Goal: Task Accomplishment & Management: Use online tool/utility

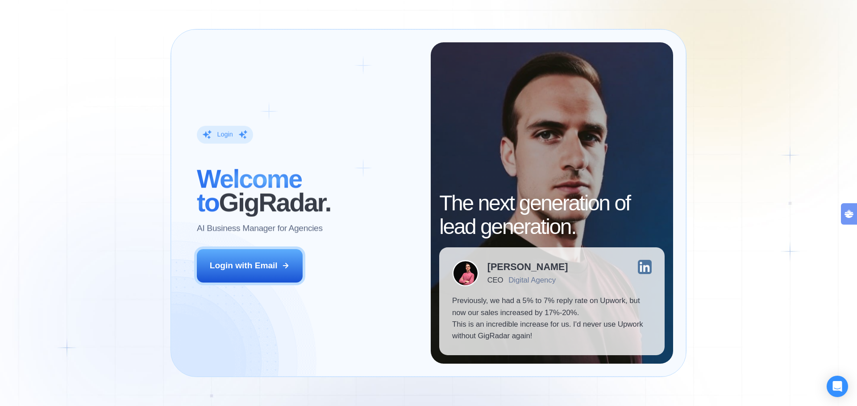
click at [257, 261] on div "Login with Email" at bounding box center [244, 266] width 68 height 12
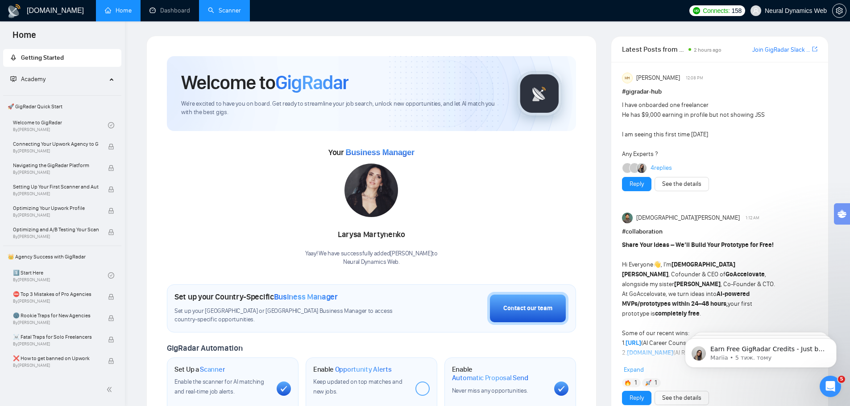
click at [224, 8] on link "Scanner" at bounding box center [224, 11] width 33 height 8
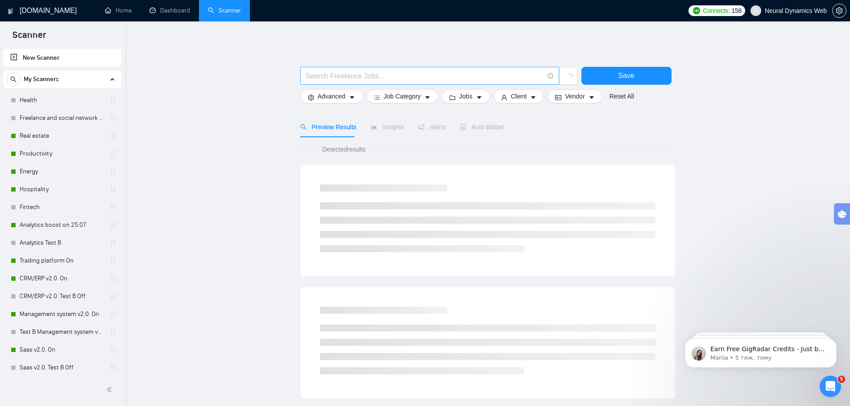
click at [334, 77] on input "text" at bounding box center [425, 75] width 238 height 11
click at [242, 172] on main "Save Advanced Job Category Jobs Client Vendor Reset All Preview Results Insight…" at bounding box center [487, 401] width 696 height 730
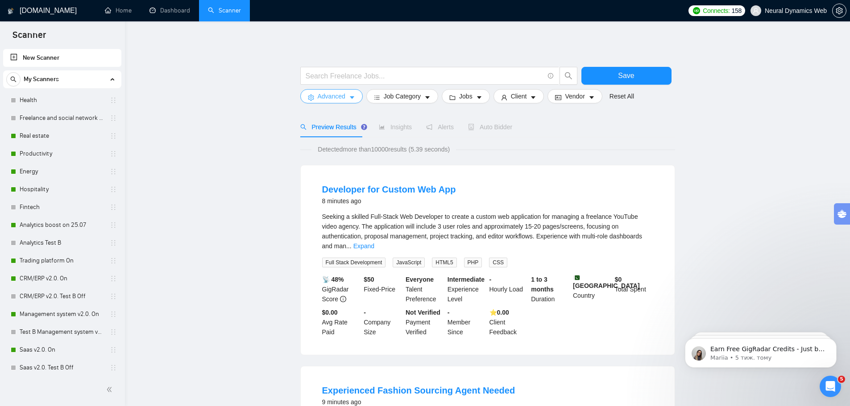
click at [330, 98] on span "Advanced" at bounding box center [332, 96] width 28 height 10
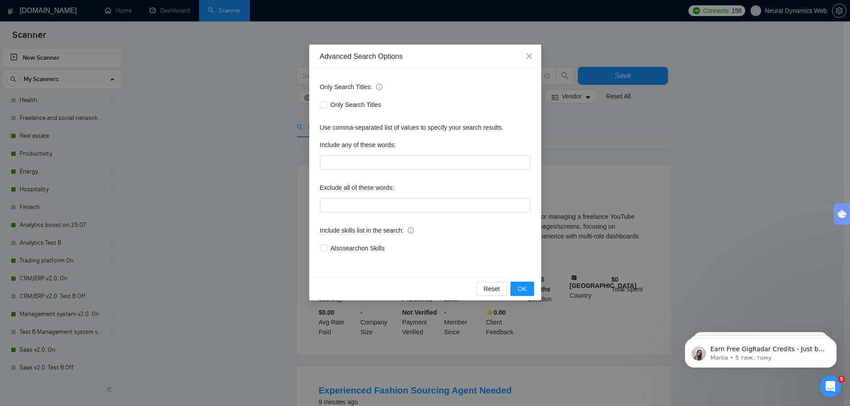
click at [345, 178] on div "Only Search Titles: Only Search Titles Use comma-separated list of values to sp…" at bounding box center [425, 173] width 232 height 208
click at [341, 165] on input "text" at bounding box center [425, 163] width 211 height 14
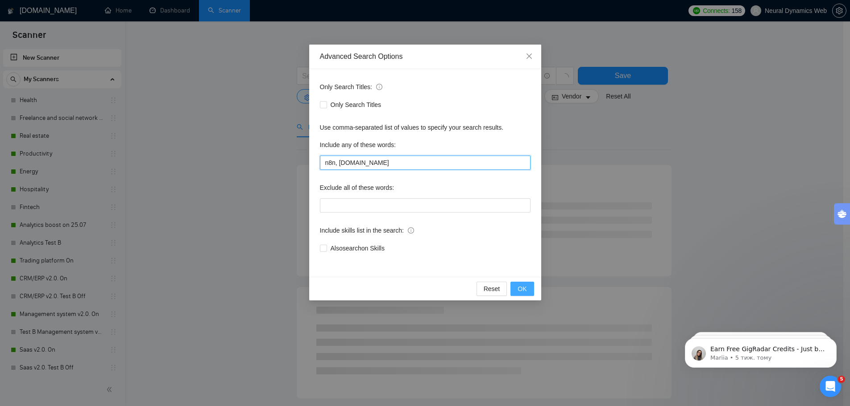
type input "n8n, make.com"
click at [520, 290] on span "OK" at bounding box center [521, 289] width 9 height 10
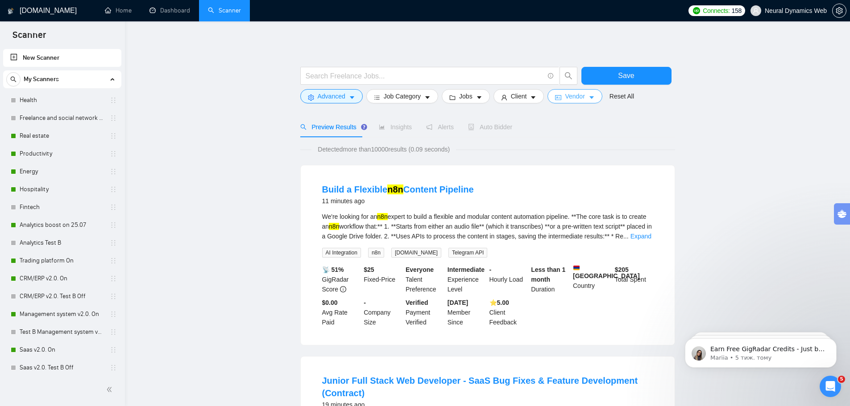
click at [575, 99] on span "Vendor" at bounding box center [575, 96] width 20 height 10
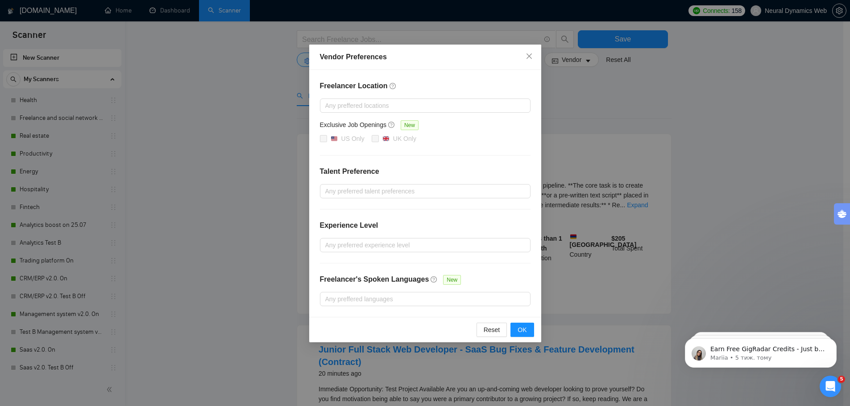
scroll to position [89, 0]
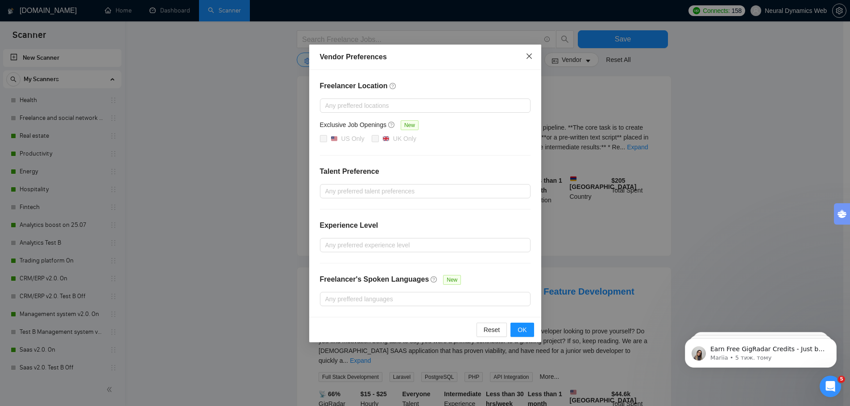
click at [529, 63] on span "Close" at bounding box center [529, 57] width 24 height 24
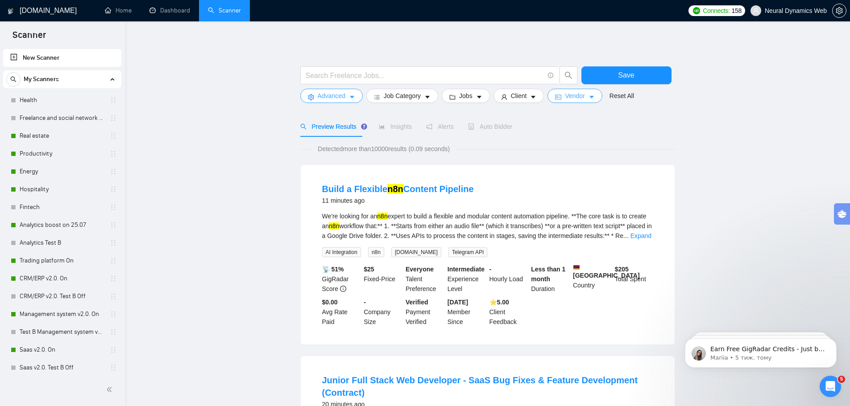
scroll to position [0, 0]
click at [339, 99] on span "Advanced" at bounding box center [332, 96] width 28 height 10
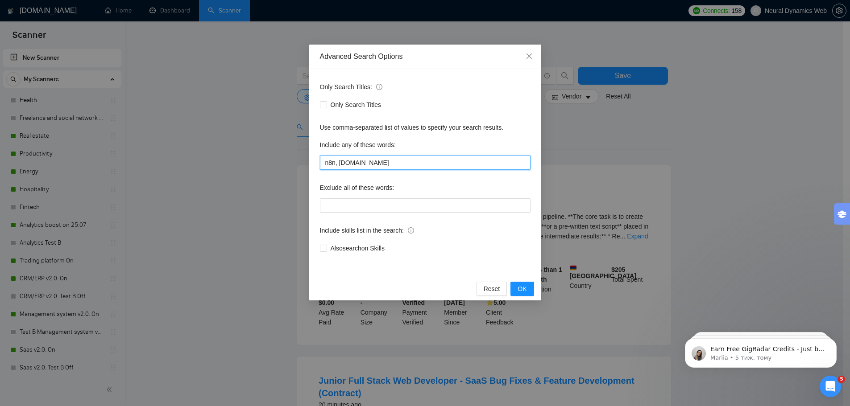
drag, startPoint x: 390, startPoint y: 164, endPoint x: 207, endPoint y: 133, distance: 185.0
click at [228, 137] on div "Advanced Search Options Only Search Titles: Only Search Titles Use comma-separa…" at bounding box center [425, 203] width 850 height 406
click at [525, 60] on span "Close" at bounding box center [529, 57] width 24 height 24
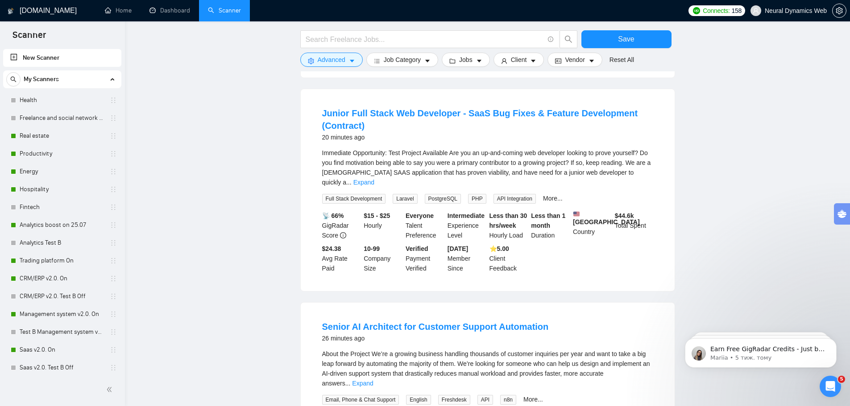
click at [187, 195] on main "Save Advanced Job Category Jobs Client Vendor Reset All Preview Results Insight…" at bounding box center [487, 353] width 696 height 1171
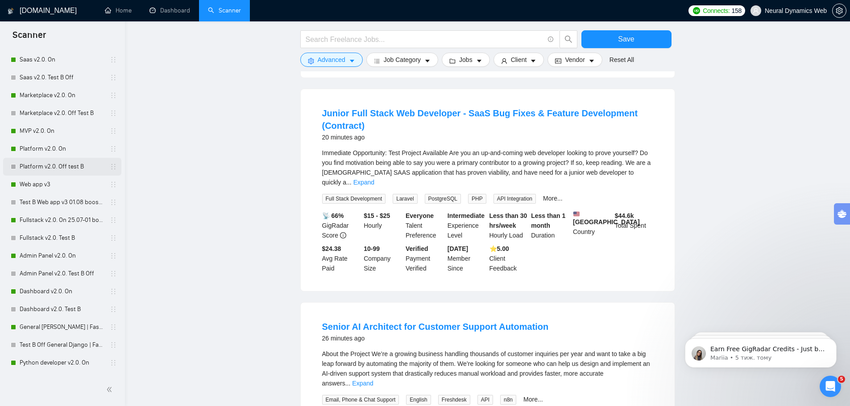
scroll to position [289, 0]
click at [50, 185] on link "Web app v3" at bounding box center [62, 187] width 85 height 18
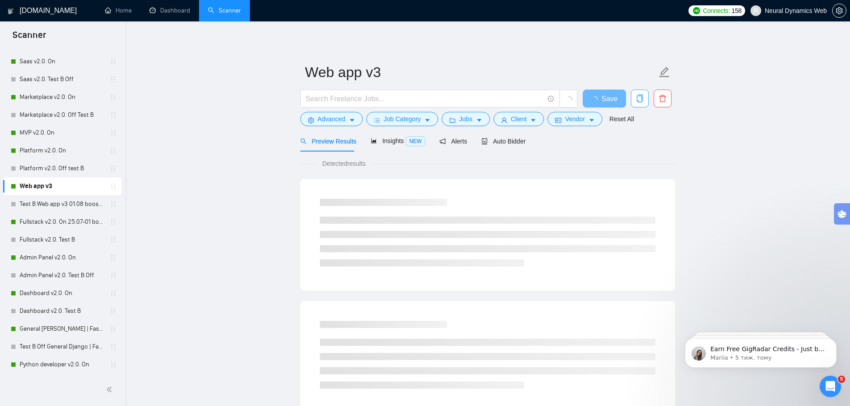
click at [640, 98] on icon "copy" at bounding box center [640, 99] width 8 height 8
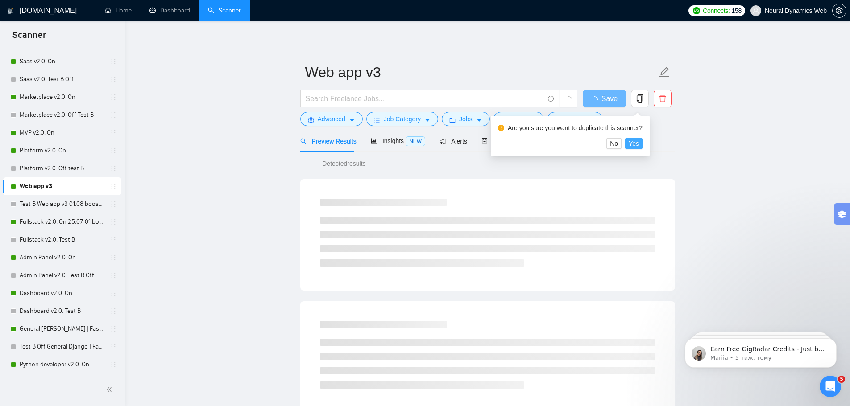
click at [629, 145] on span "Yes" at bounding box center [634, 144] width 10 height 10
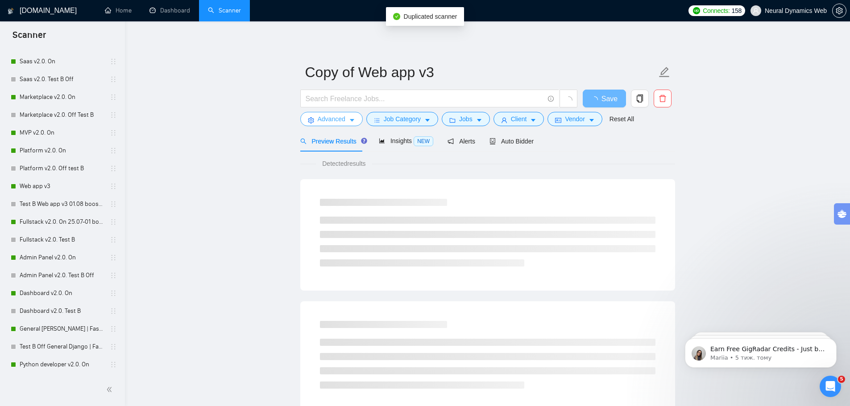
click at [339, 123] on span "Advanced" at bounding box center [332, 119] width 28 height 10
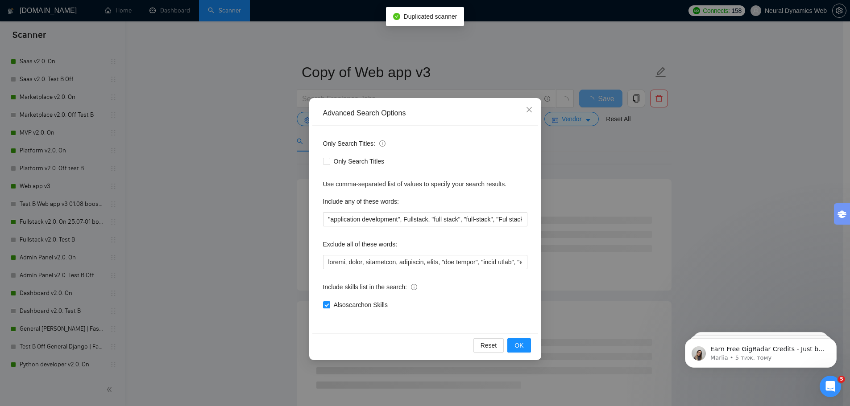
click at [384, 211] on div "Include any of these words:" at bounding box center [425, 204] width 204 height 18
click at [382, 218] on input ""application development", Fullstack, "full stack", "full-stack", "Ful stack", …" at bounding box center [425, 219] width 204 height 14
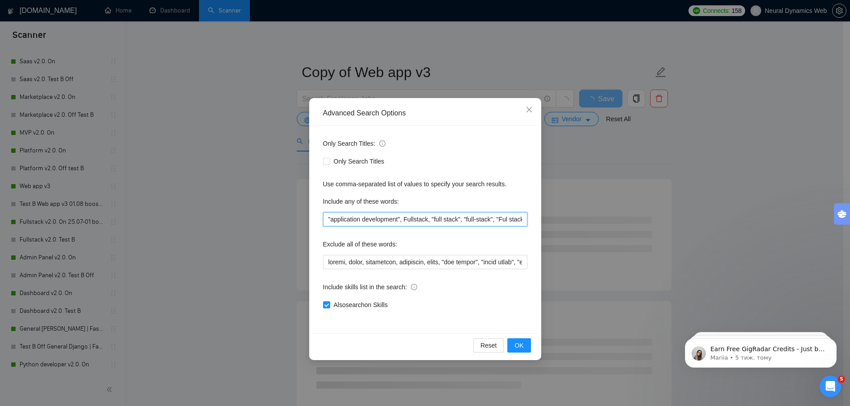
paste input "n8n, make.com"
type input "n8n, make.com"
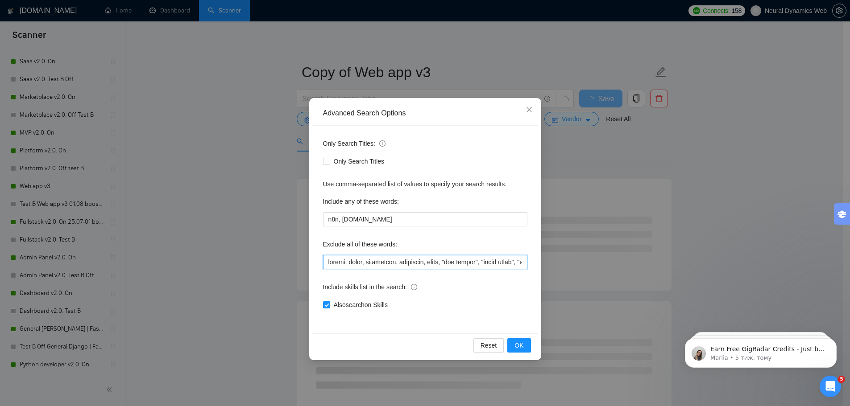
click at [385, 268] on input "text" at bounding box center [425, 262] width 204 height 14
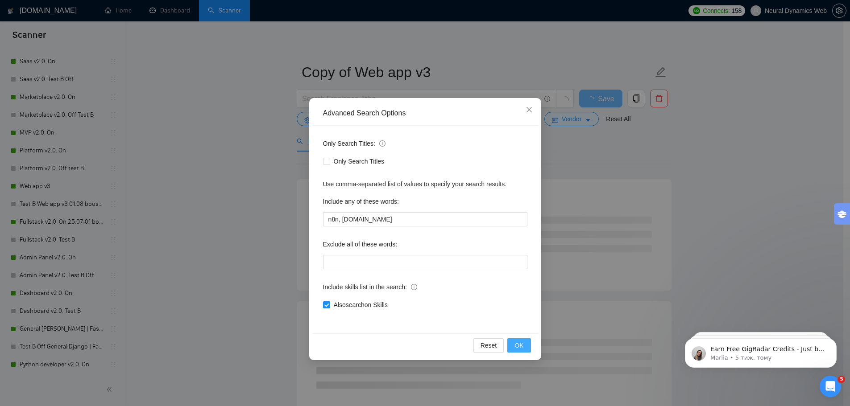
click at [524, 345] on button "OK" at bounding box center [518, 346] width 23 height 14
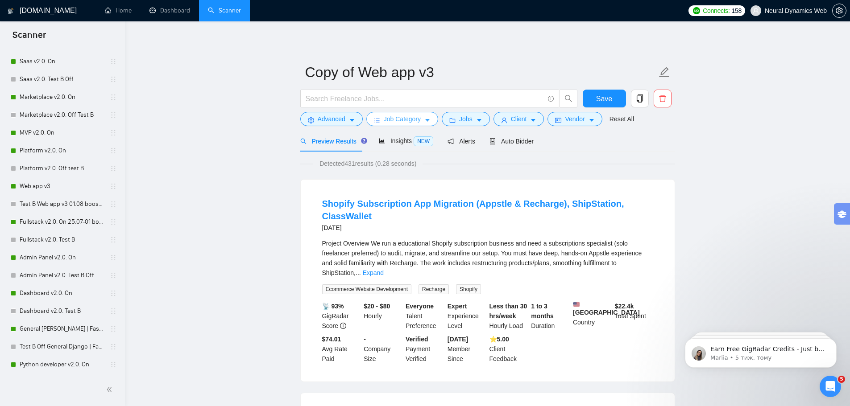
click at [413, 118] on span "Job Category" at bounding box center [402, 119] width 37 height 10
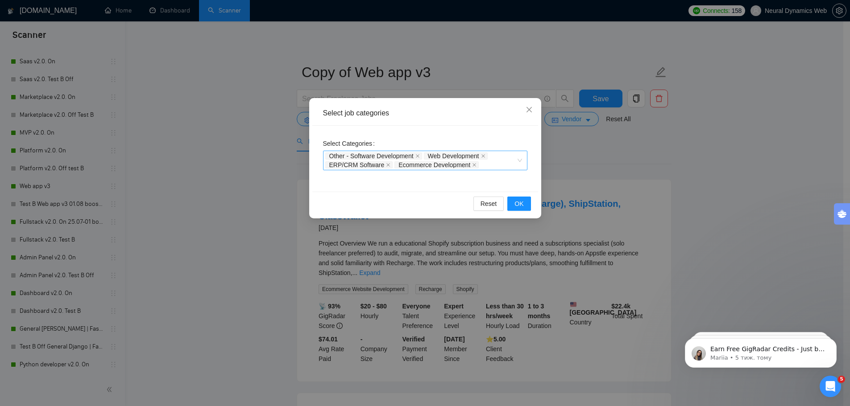
click at [494, 166] on div "Other - Software Development Web Development ERP/CRM Software Ecommerce Develop…" at bounding box center [420, 161] width 191 height 18
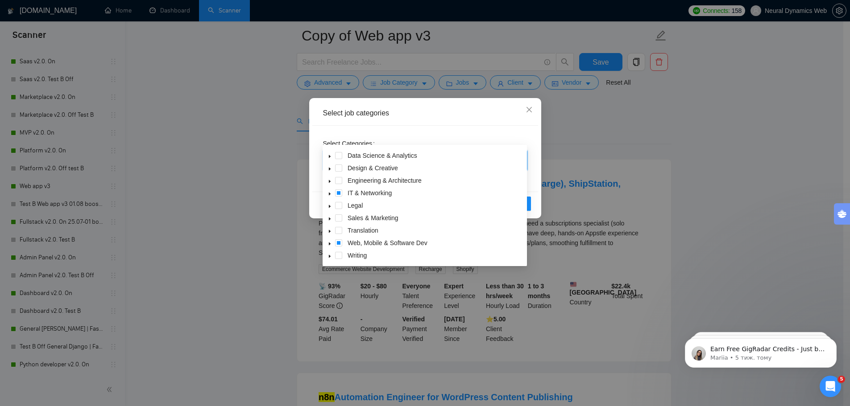
scroll to position [45, 0]
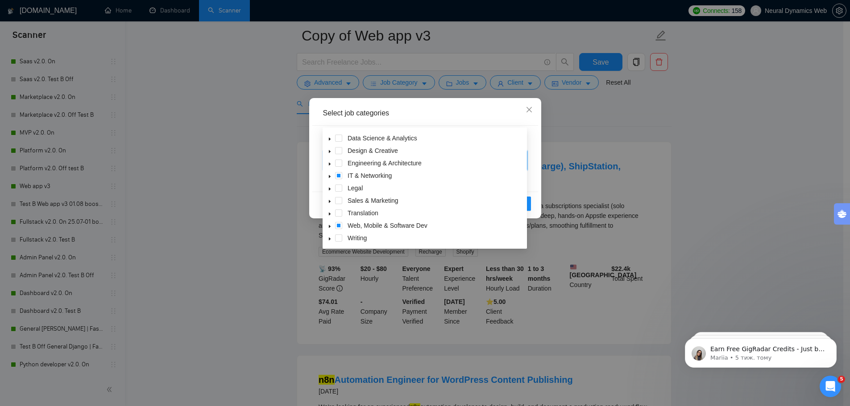
click at [329, 224] on span "caret-down" at bounding box center [329, 226] width 4 height 4
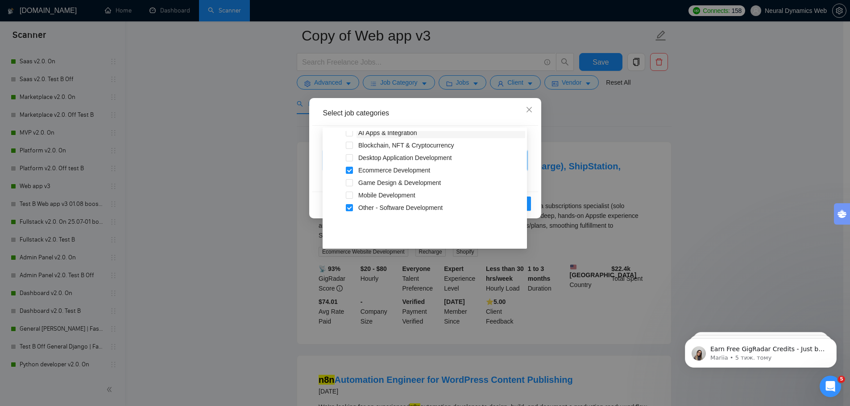
scroll to position [96, 0]
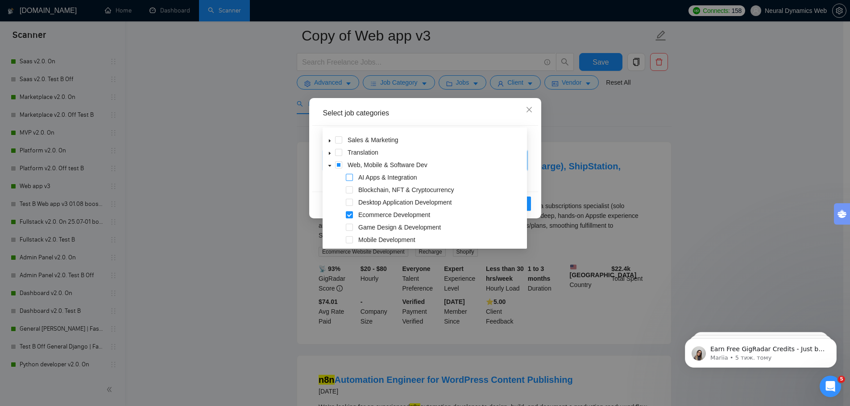
click at [350, 180] on span at bounding box center [349, 177] width 7 height 7
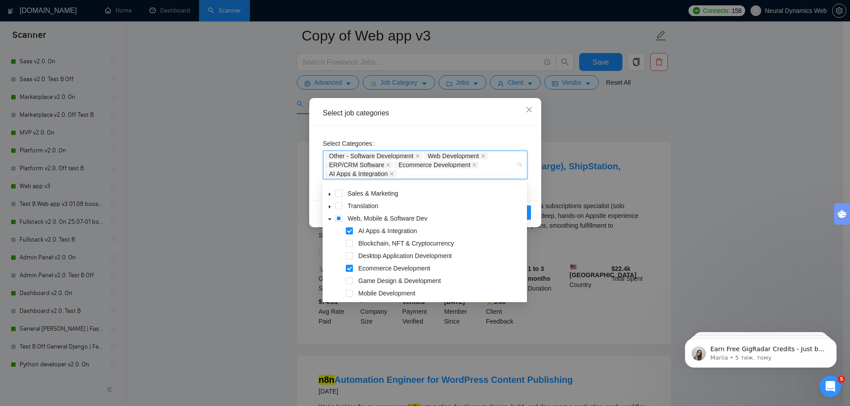
click at [491, 134] on div "Select Categories Other - Software Development Web Development ERP/CRM Software…" at bounding box center [425, 163] width 226 height 75
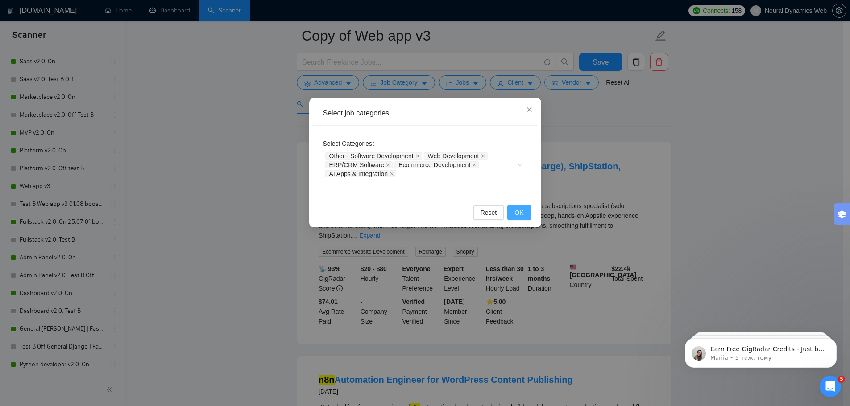
click at [518, 214] on span "OK" at bounding box center [518, 213] width 9 height 10
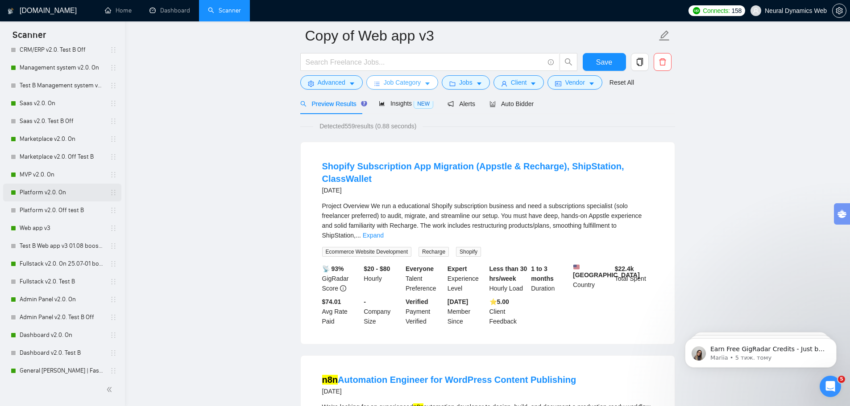
scroll to position [244, 0]
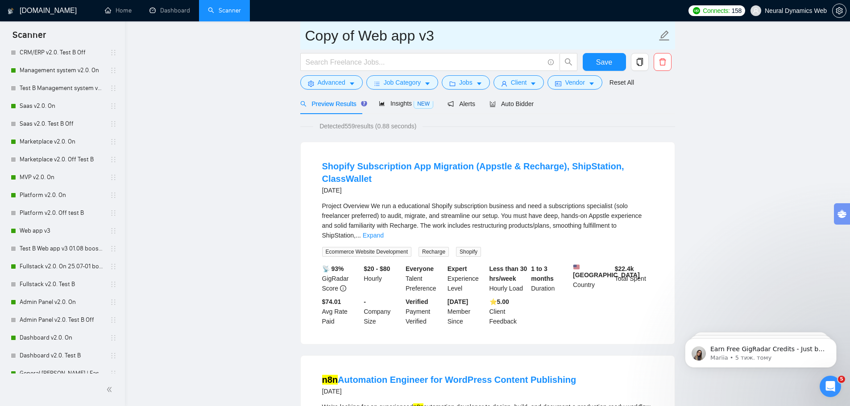
drag, startPoint x: 42, startPoint y: 225, endPoint x: 495, endPoint y: 34, distance: 491.3
click at [42, 226] on link "Web app v3" at bounding box center [62, 231] width 85 height 18
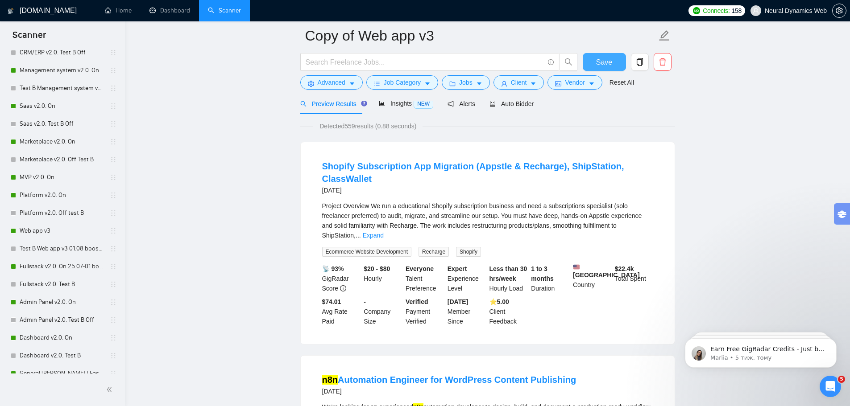
click at [601, 58] on span "Save" at bounding box center [604, 62] width 16 height 11
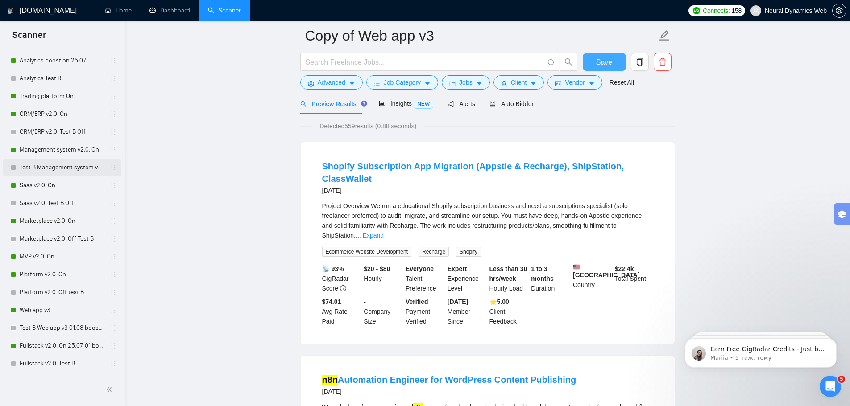
scroll to position [155, 0]
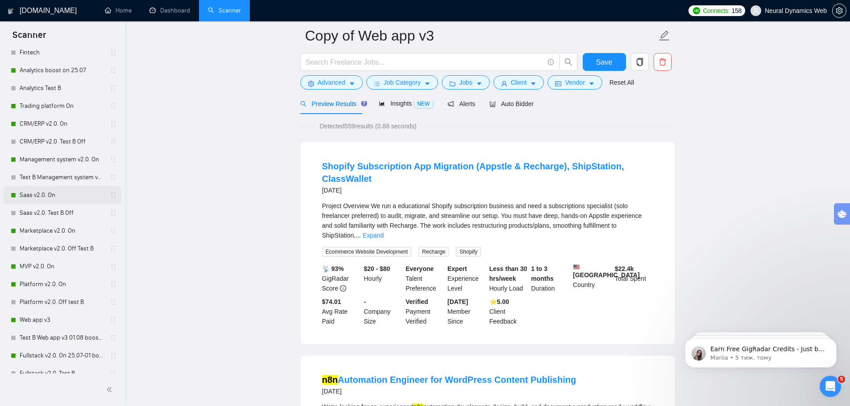
click at [53, 198] on link "Saas v2.0. On" at bounding box center [62, 195] width 85 height 18
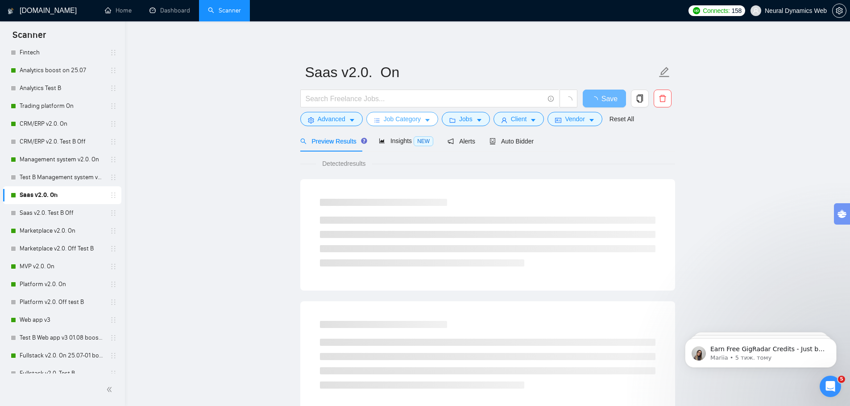
click at [406, 119] on span "Job Category" at bounding box center [402, 119] width 37 height 10
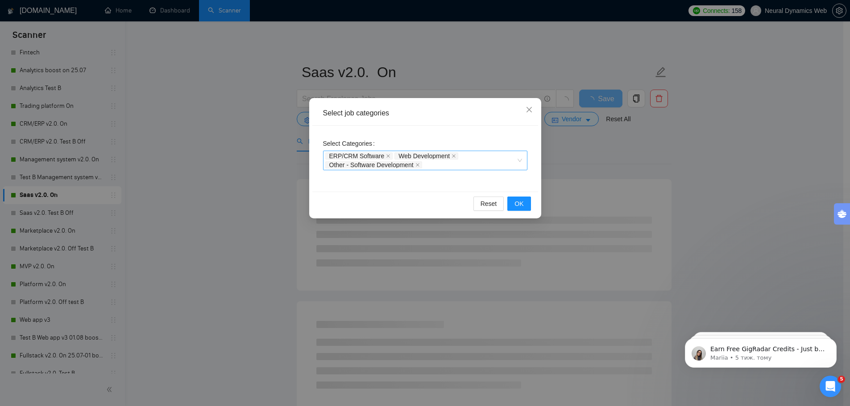
click at [459, 162] on div "ERP/CRM Software Web Development Other - Software Development" at bounding box center [420, 161] width 191 height 18
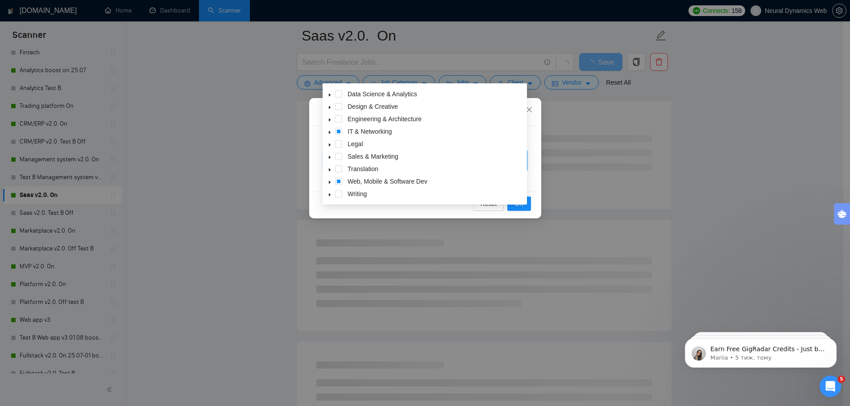
scroll to position [89, 0]
click at [331, 184] on span at bounding box center [329, 181] width 11 height 11
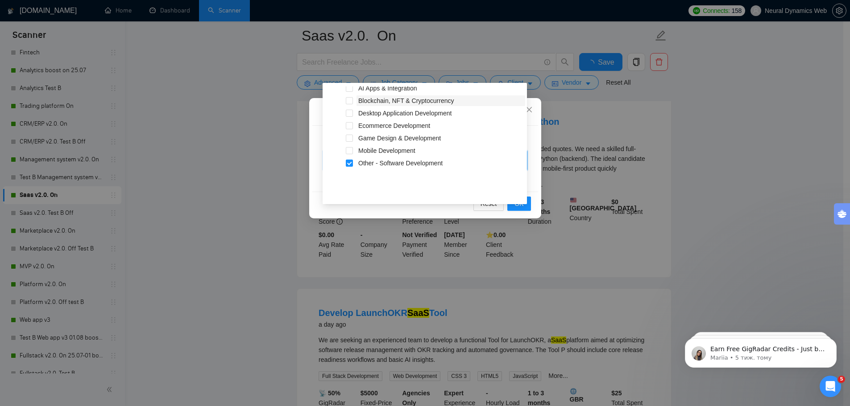
scroll to position [96, 0]
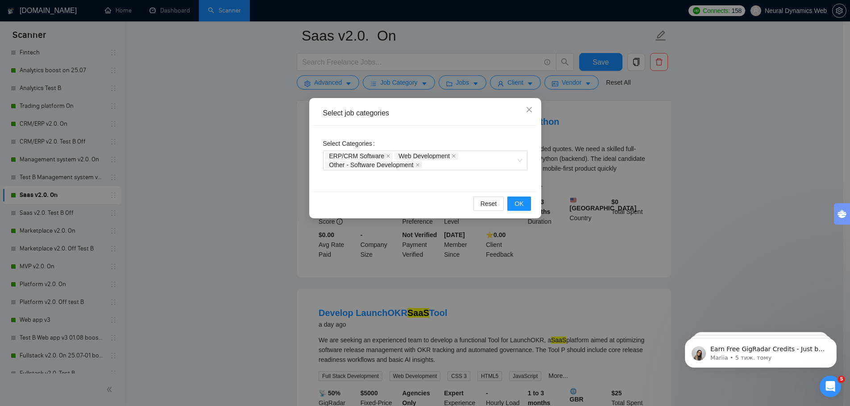
click at [384, 118] on div "Select job categories" at bounding box center [425, 113] width 226 height 25
click at [527, 111] on icon "close" at bounding box center [529, 109] width 7 height 7
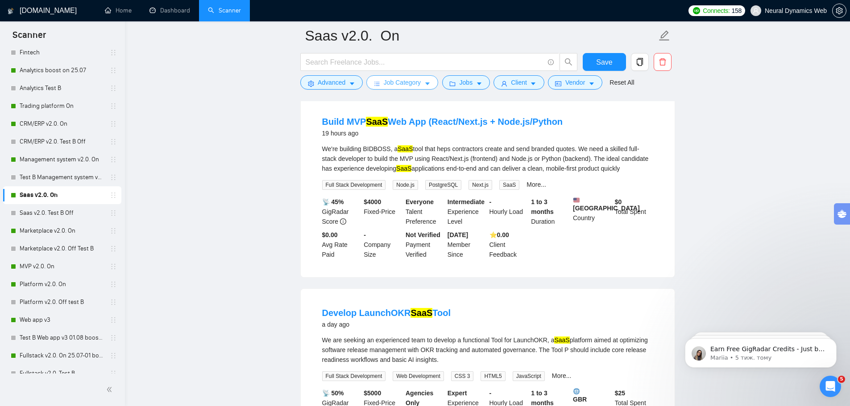
click at [414, 81] on span "Job Category" at bounding box center [402, 83] width 37 height 10
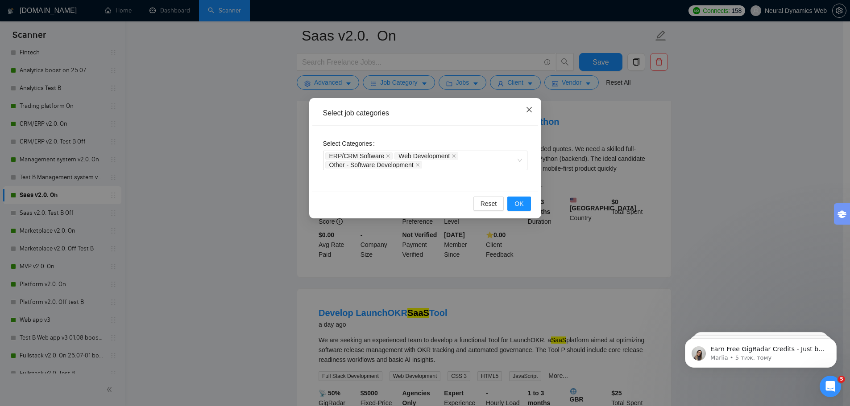
click at [529, 109] on icon "close" at bounding box center [529, 109] width 7 height 7
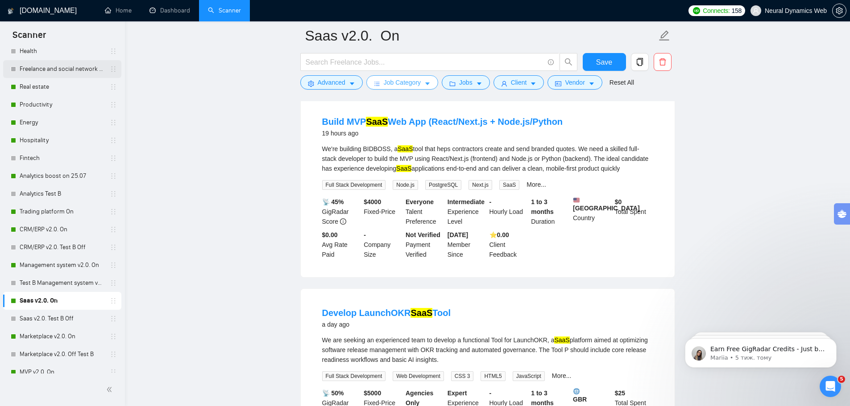
scroll to position [0, 0]
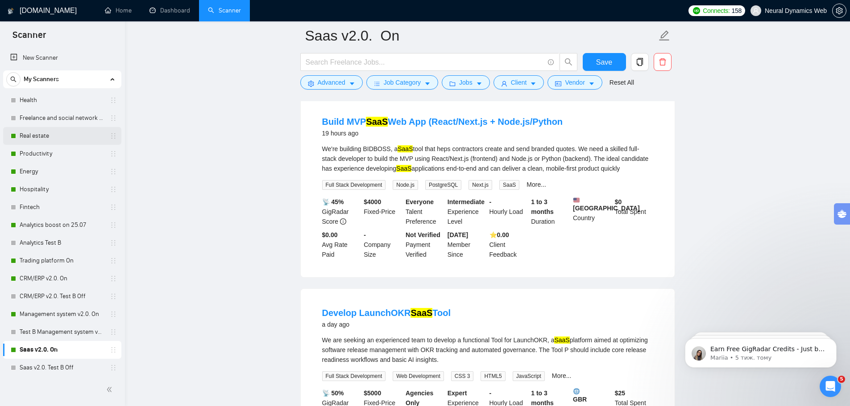
click at [44, 143] on link "Real estate" at bounding box center [62, 136] width 85 height 18
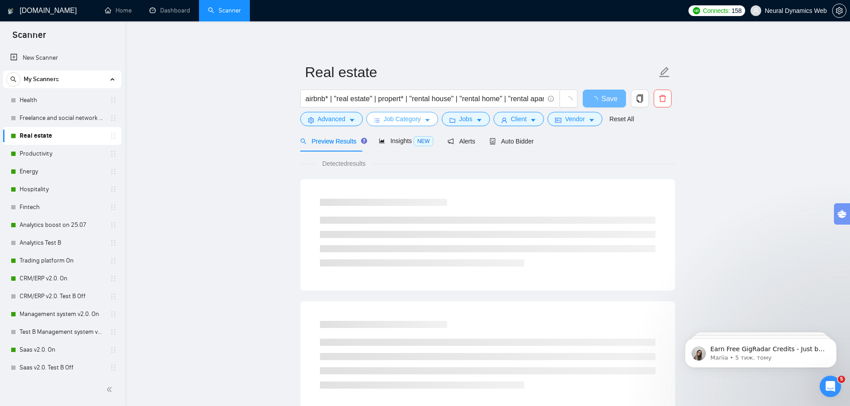
click at [427, 116] on button "Job Category" at bounding box center [402, 119] width 72 height 14
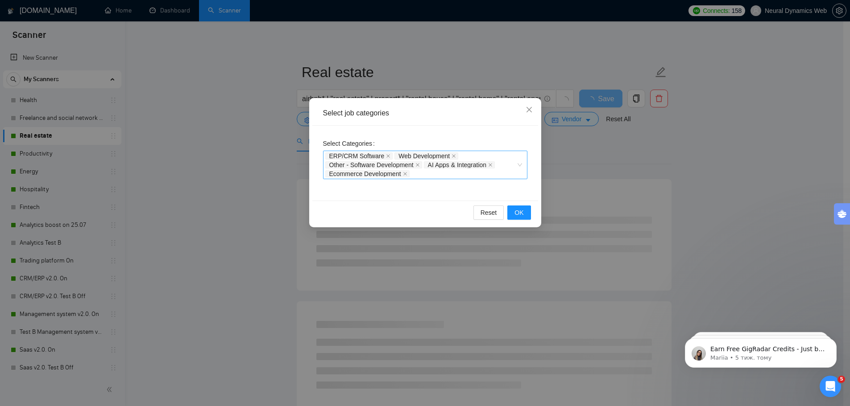
click at [439, 170] on div "ERP/CRM Software Web Development Other - Software Development AI Apps & Integra…" at bounding box center [420, 165] width 191 height 27
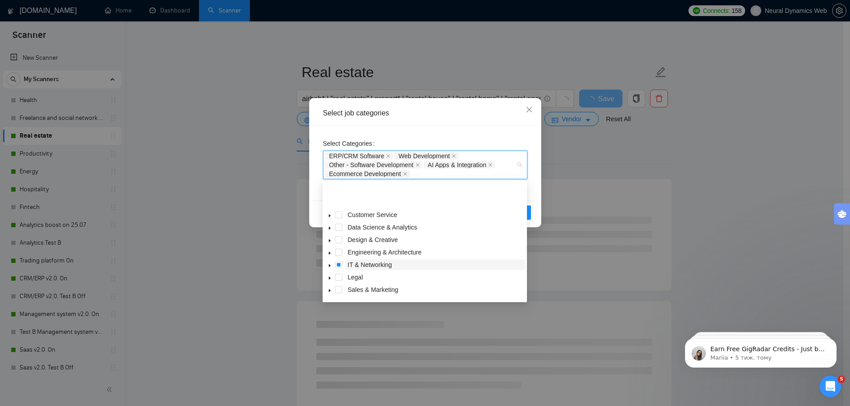
scroll to position [36, 0]
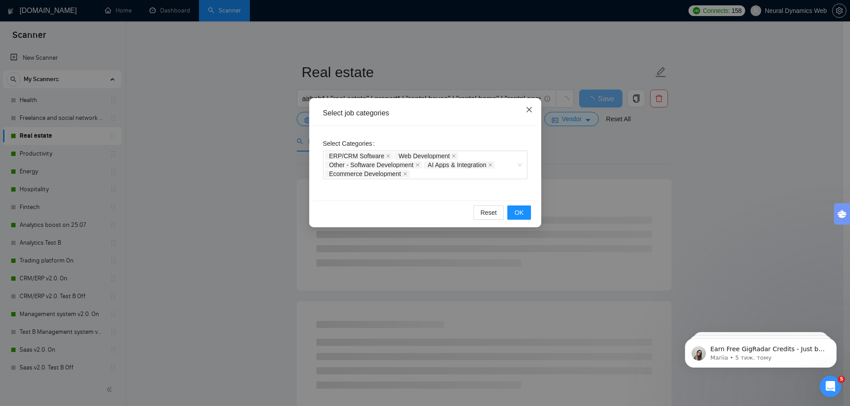
click at [527, 111] on icon "close" at bounding box center [529, 109] width 7 height 7
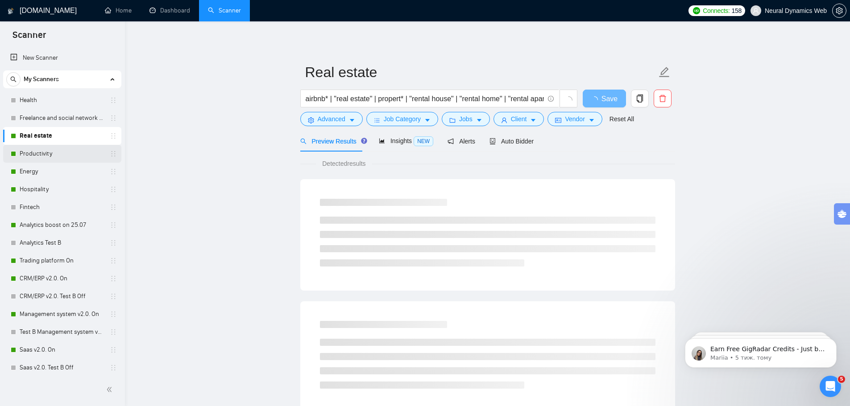
click at [59, 157] on link "Productivity" at bounding box center [62, 154] width 85 height 18
click at [191, 174] on main "Productivity productivity | "task automation" | "Workflow automation" | "Workfl…" at bounding box center [487, 408] width 696 height 744
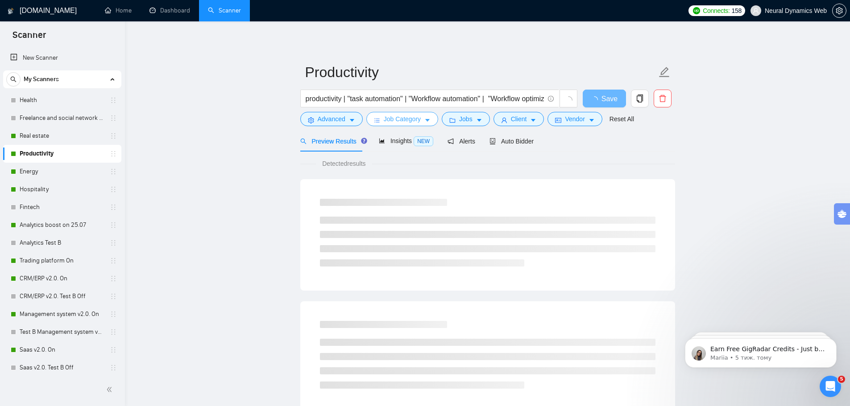
click at [406, 116] on span "Job Category" at bounding box center [402, 119] width 37 height 10
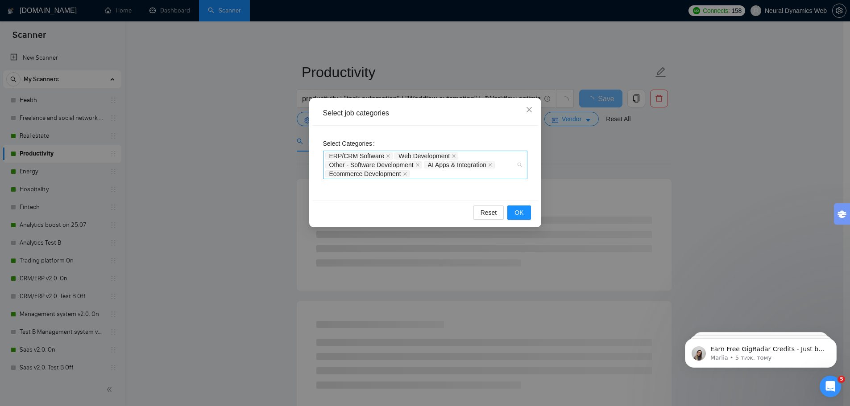
click at [456, 178] on div "ERP/CRM Software Web Development Other - Software Development AI Apps & Integra…" at bounding box center [425, 165] width 204 height 29
click at [525, 110] on span "Close" at bounding box center [529, 110] width 24 height 24
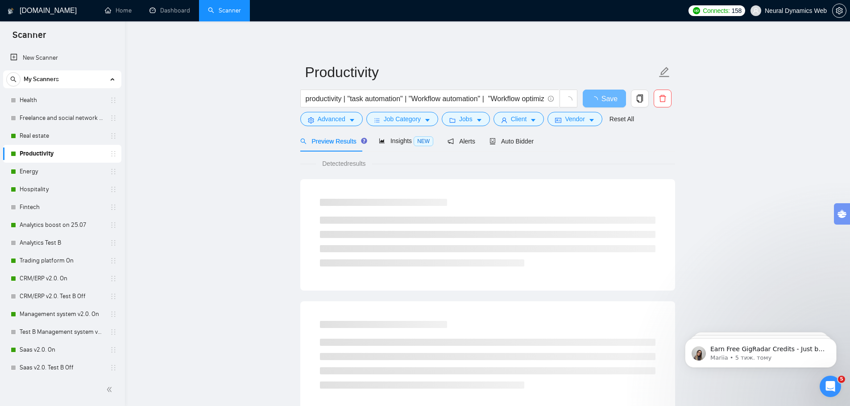
click at [25, 174] on link "Energy" at bounding box center [62, 172] width 85 height 18
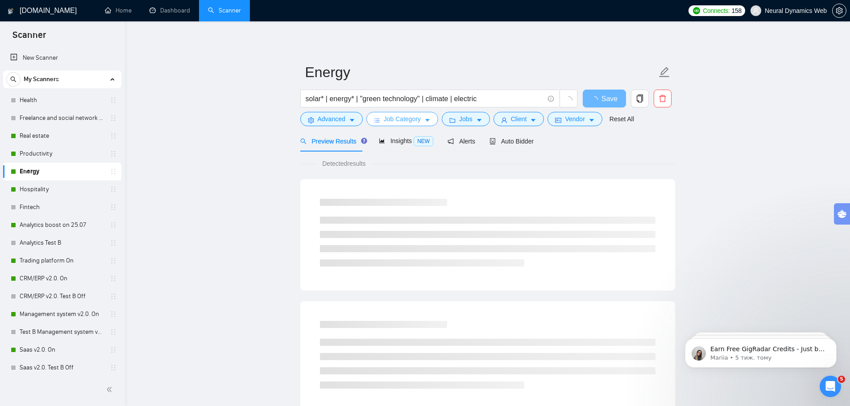
click at [422, 120] on button "Job Category" at bounding box center [402, 119] width 72 height 14
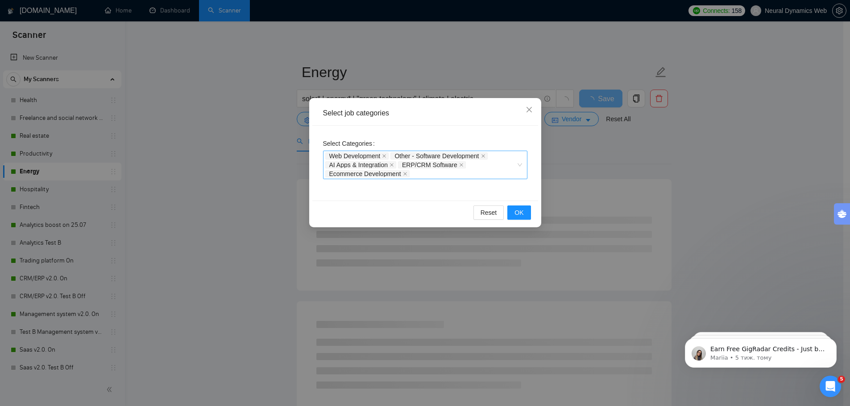
click at [449, 170] on div "Web Development Other - Software Development AI Apps & Integration ERP/CRM Soft…" at bounding box center [420, 165] width 191 height 27
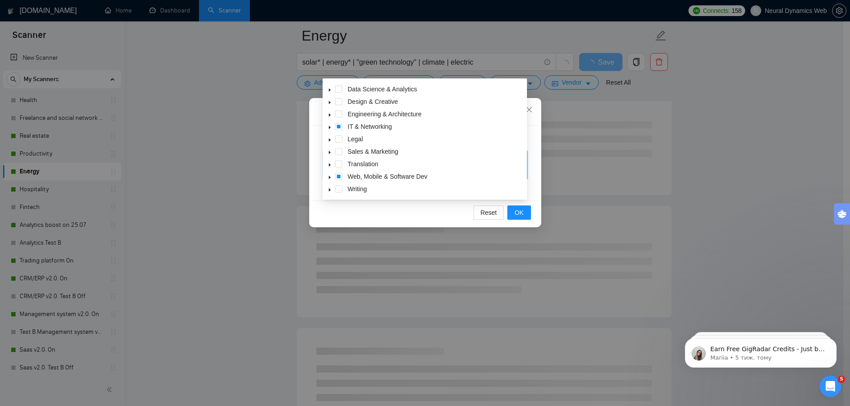
scroll to position [45, 0]
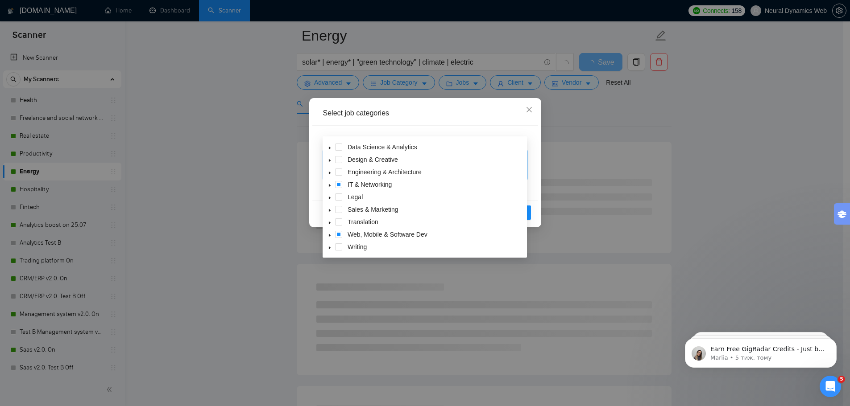
click at [329, 238] on icon "caret-down" at bounding box center [329, 235] width 4 height 4
click at [526, 108] on icon "close" at bounding box center [529, 109] width 7 height 7
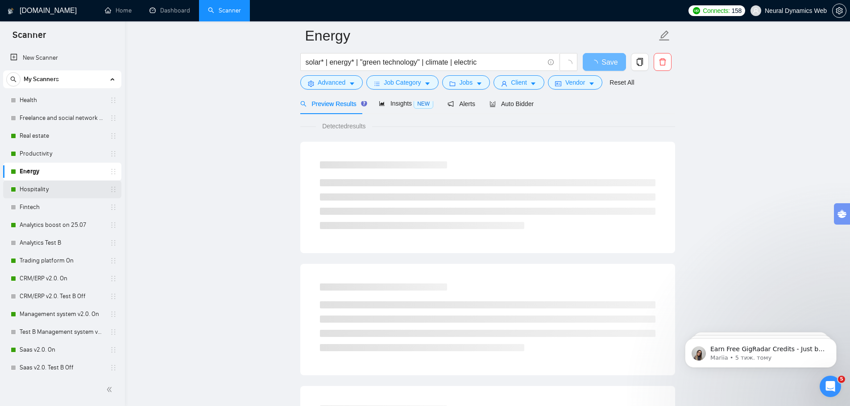
click at [64, 190] on link "Hospitality" at bounding box center [62, 190] width 85 height 18
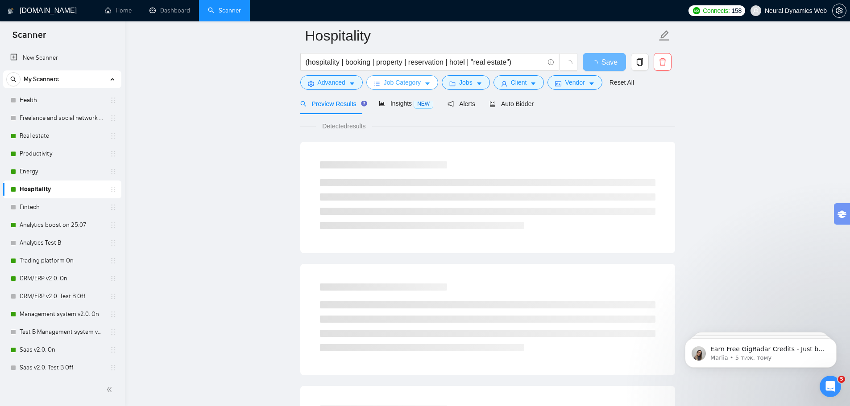
click at [419, 82] on span "Job Category" at bounding box center [402, 83] width 37 height 10
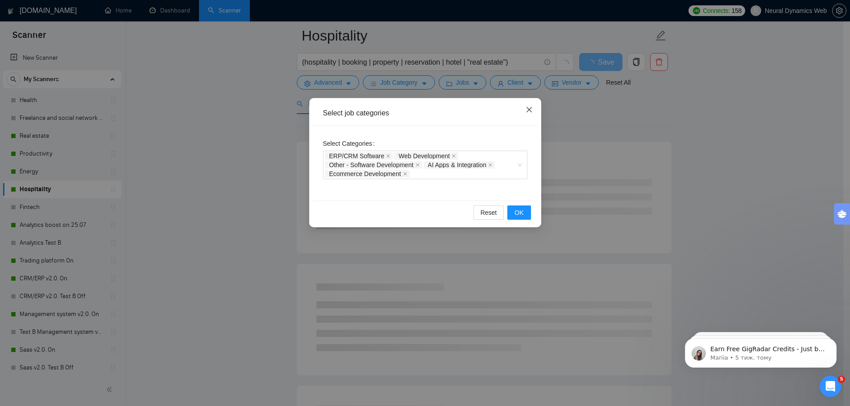
click at [528, 108] on icon "close" at bounding box center [529, 109] width 7 height 7
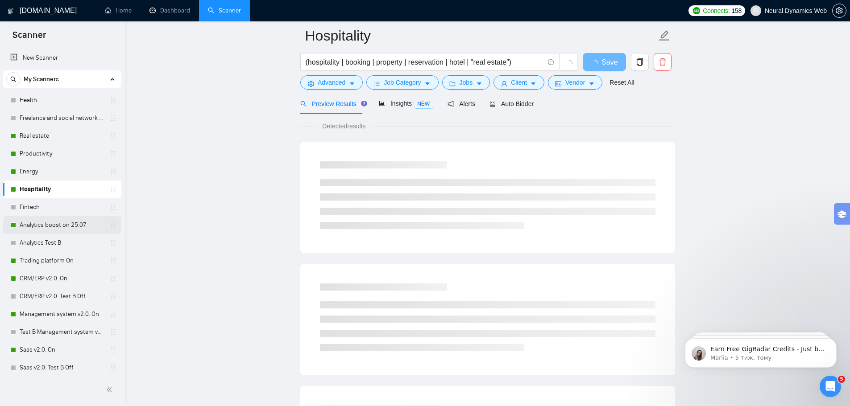
click at [50, 224] on link "Analytics boost on 25.07" at bounding box center [62, 225] width 85 height 18
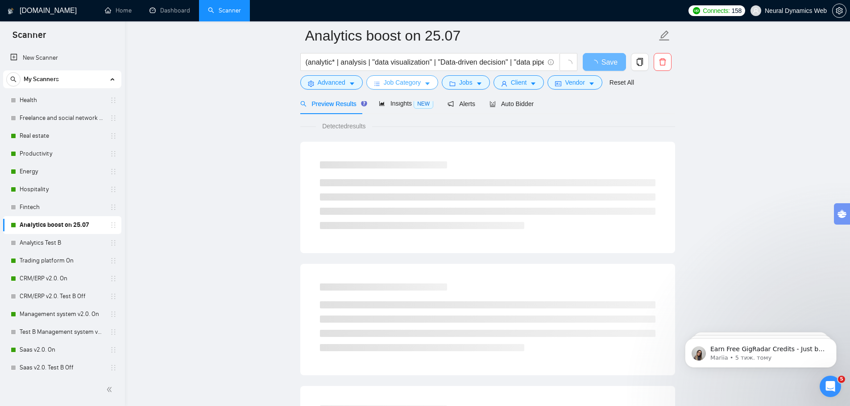
click at [424, 84] on icon "caret-down" at bounding box center [427, 84] width 6 height 6
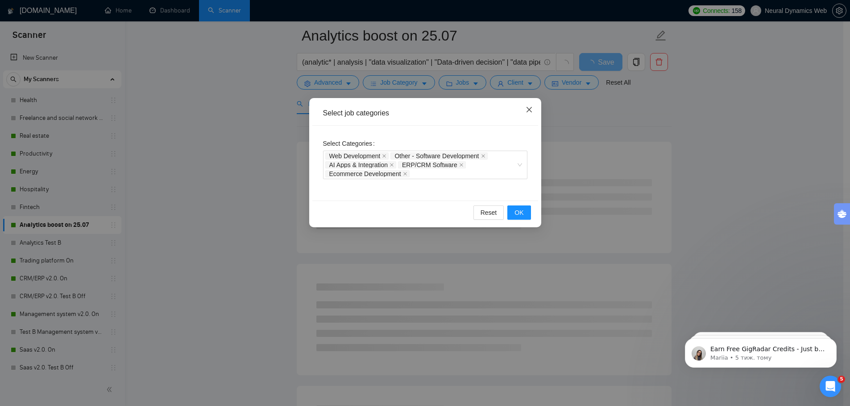
click at [531, 105] on span "Close" at bounding box center [529, 110] width 24 height 24
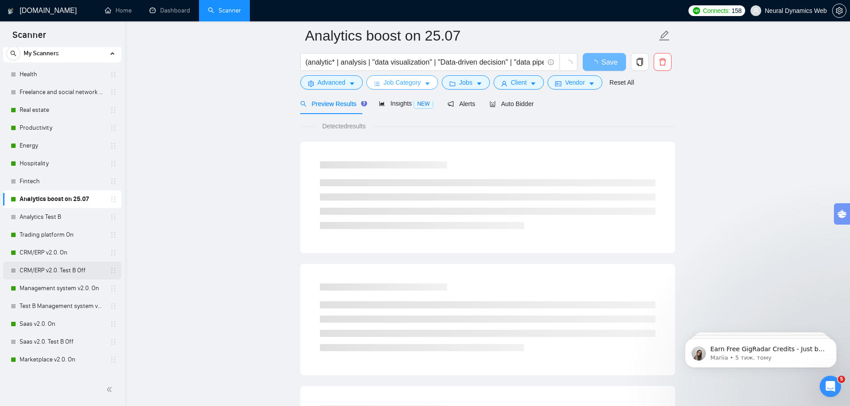
scroll to position [45, 0]
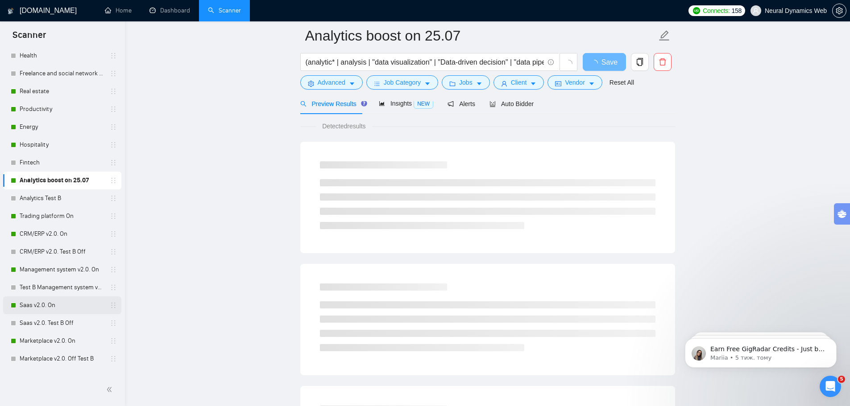
click at [52, 300] on link "Saas v2.0. On" at bounding box center [62, 306] width 85 height 18
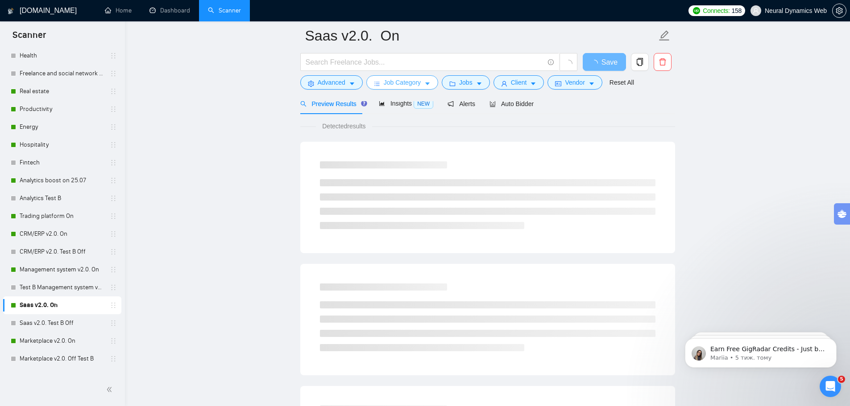
click at [412, 82] on span "Job Category" at bounding box center [402, 83] width 37 height 10
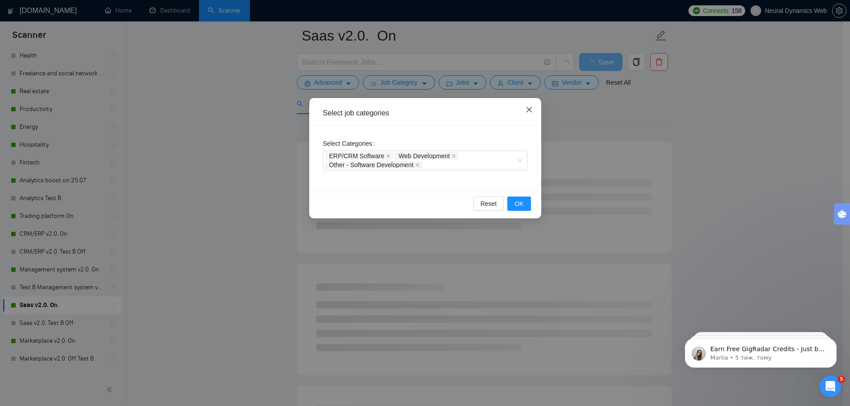
click at [527, 106] on span "Close" at bounding box center [529, 110] width 24 height 24
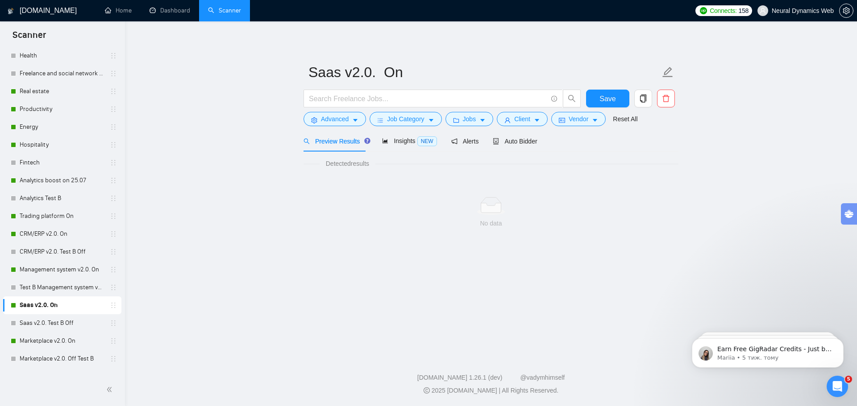
drag, startPoint x: 365, startPoint y: 207, endPoint x: 445, endPoint y: 202, distance: 80.0
click at [366, 207] on div at bounding box center [490, 206] width 360 height 18
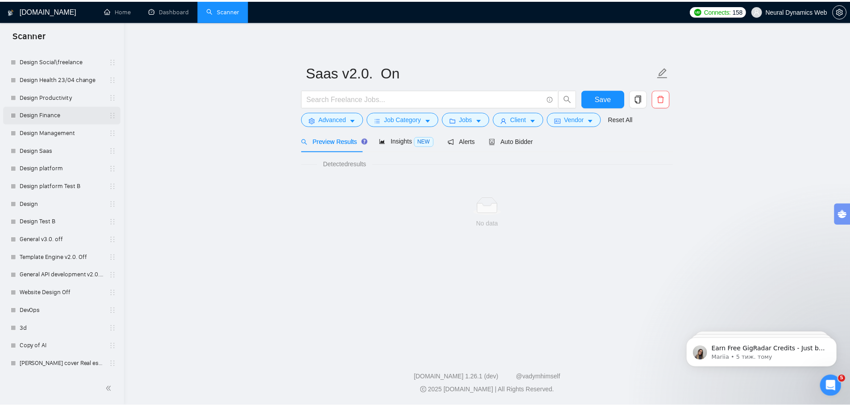
scroll to position [842, 0]
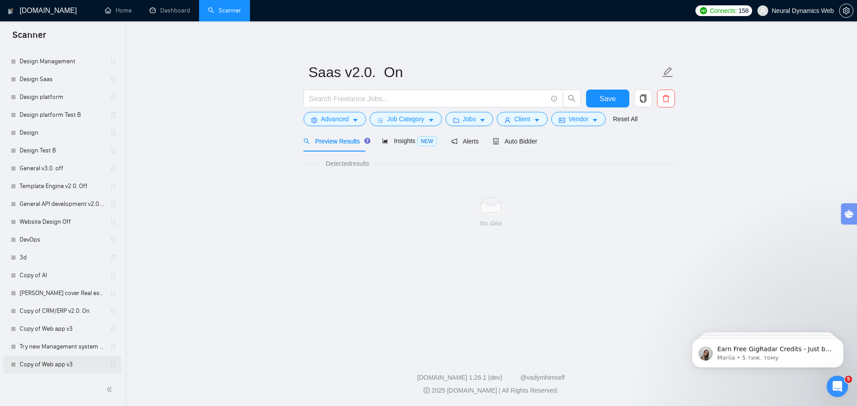
click at [58, 364] on link "Copy of Web app v3" at bounding box center [62, 365] width 85 height 18
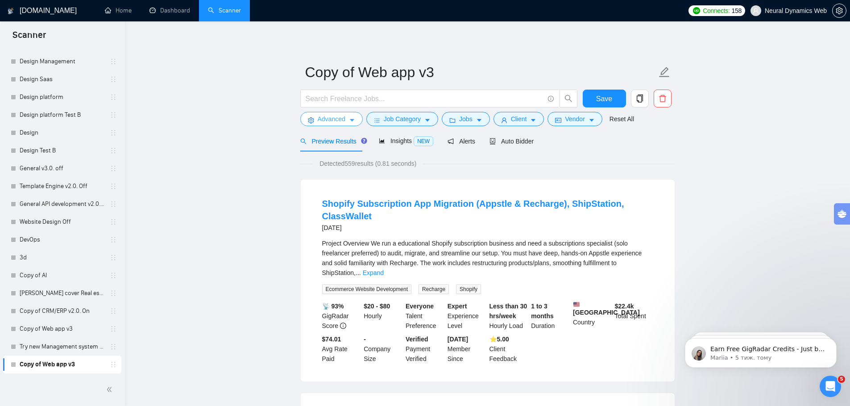
click at [346, 119] on button "Advanced" at bounding box center [331, 119] width 62 height 14
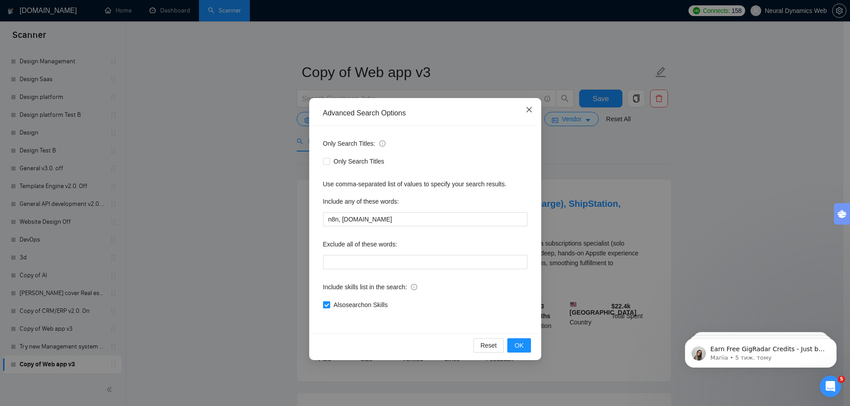
click at [530, 114] on span "Close" at bounding box center [529, 110] width 24 height 24
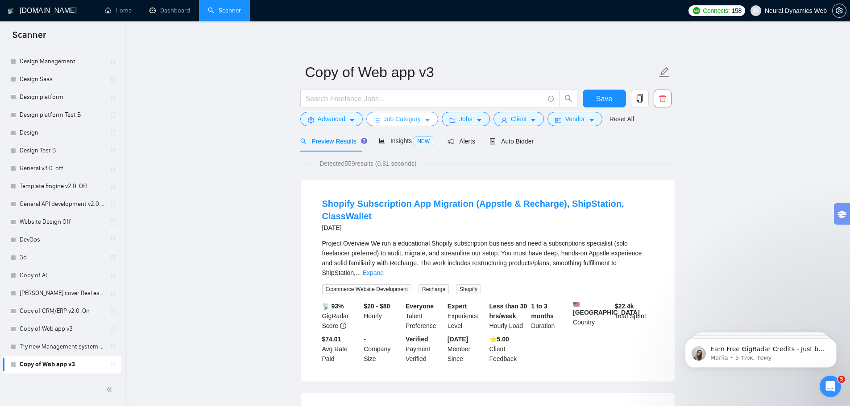
click at [411, 119] on span "Job Category" at bounding box center [402, 119] width 37 height 10
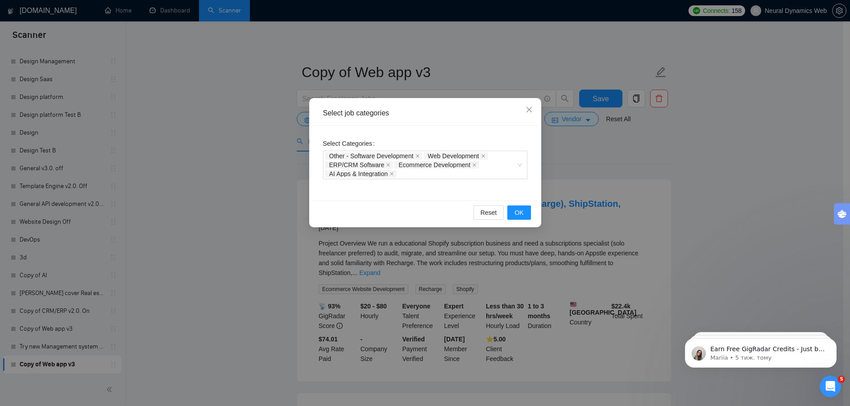
click at [427, 76] on div "Select job categories Select Categories Other - Software Development Web Develo…" at bounding box center [425, 203] width 850 height 406
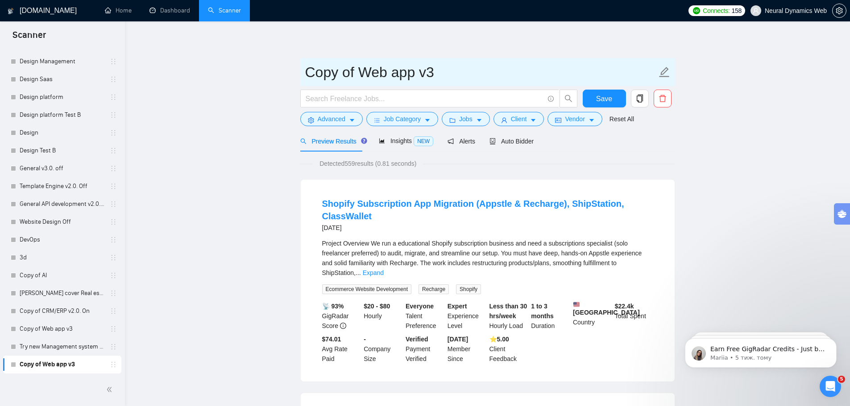
click at [442, 67] on input "Copy of Web app v3" at bounding box center [481, 72] width 352 height 22
drag, startPoint x: 442, startPoint y: 67, endPoint x: 270, endPoint y: 62, distance: 172.3
type input "N8N"
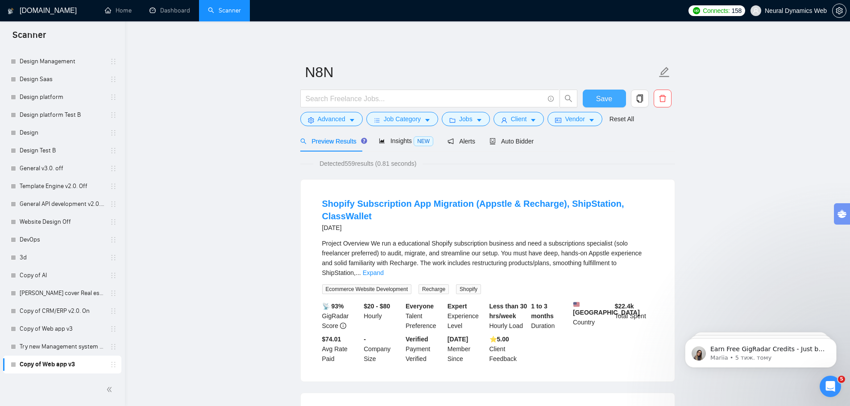
click at [598, 97] on span "Save" at bounding box center [604, 98] width 16 height 11
click at [348, 116] on button "Advanced" at bounding box center [331, 119] width 62 height 14
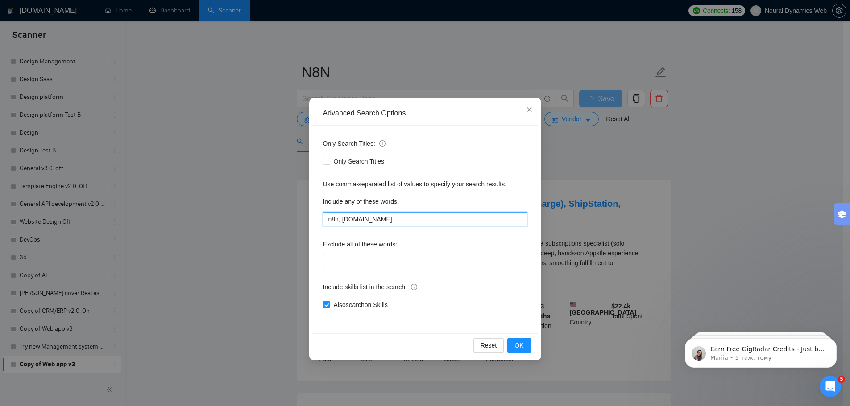
click at [358, 220] on input "n8n, make.com" at bounding box center [425, 219] width 204 height 14
click at [383, 220] on input "n8n, make.com" at bounding box center [425, 219] width 204 height 14
click at [517, 346] on span "OK" at bounding box center [518, 346] width 9 height 10
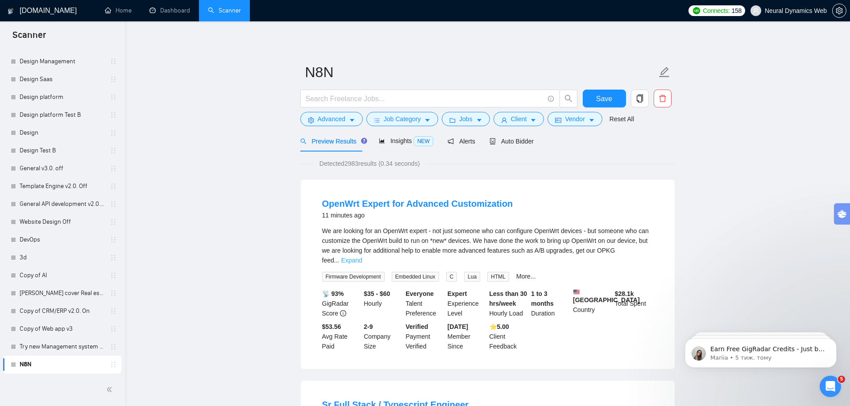
click at [362, 257] on link "Expand" at bounding box center [351, 260] width 21 height 7
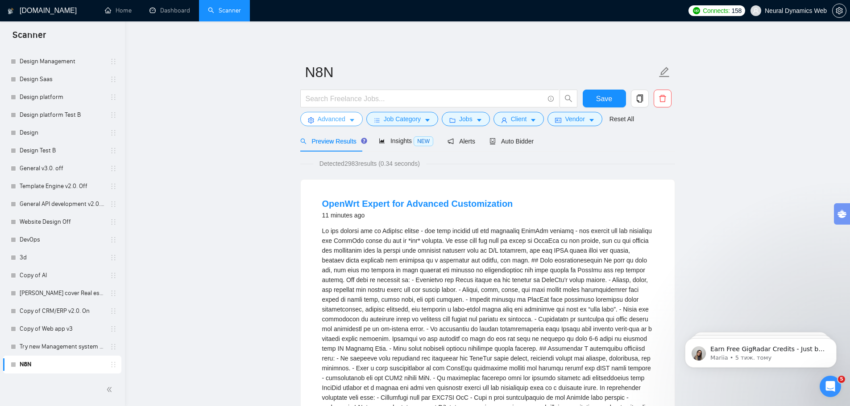
click at [357, 118] on button "Advanced" at bounding box center [331, 119] width 62 height 14
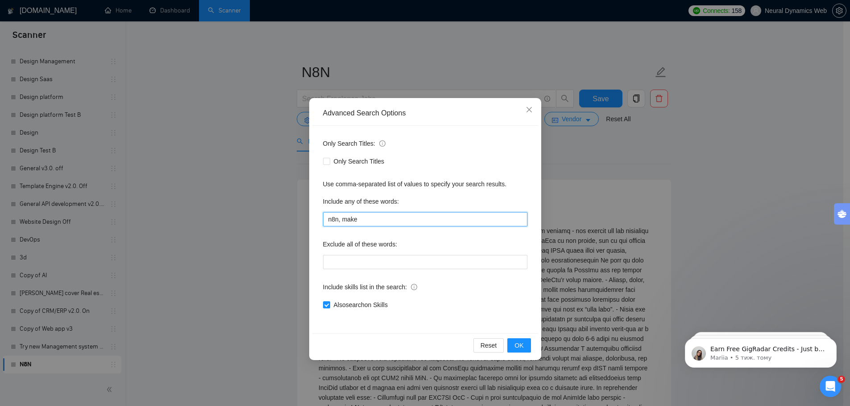
click at [378, 221] on input "n8n, make" at bounding box center [425, 219] width 204 height 14
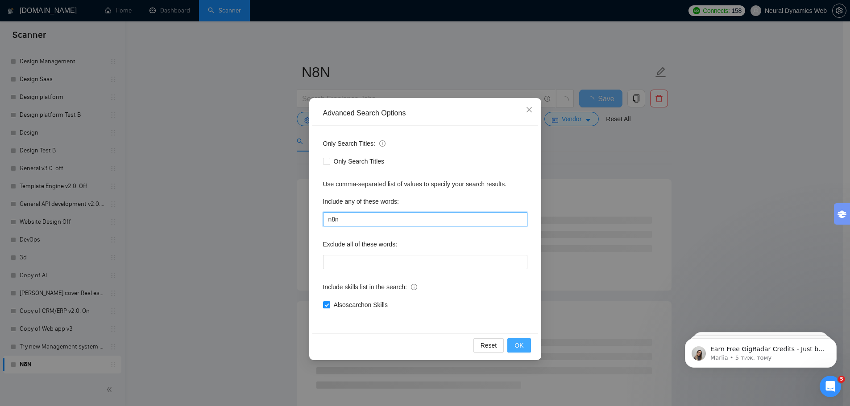
type input "n8n"
click at [530, 343] on button "OK" at bounding box center [518, 346] width 23 height 14
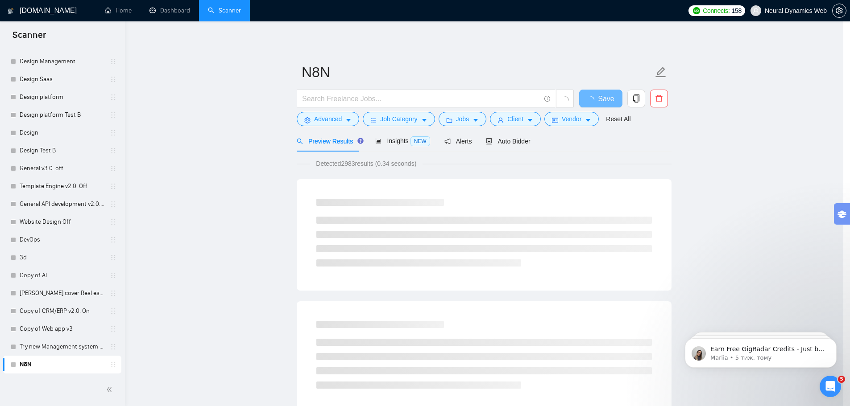
click at [525, 345] on li at bounding box center [483, 342] width 335 height 7
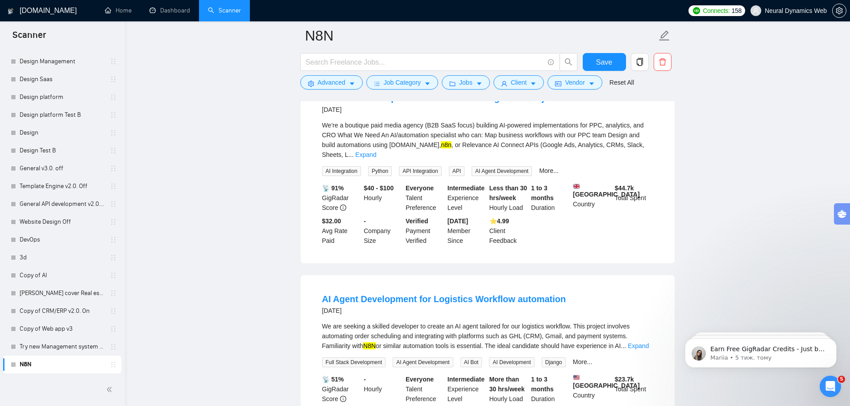
scroll to position [1803, 0]
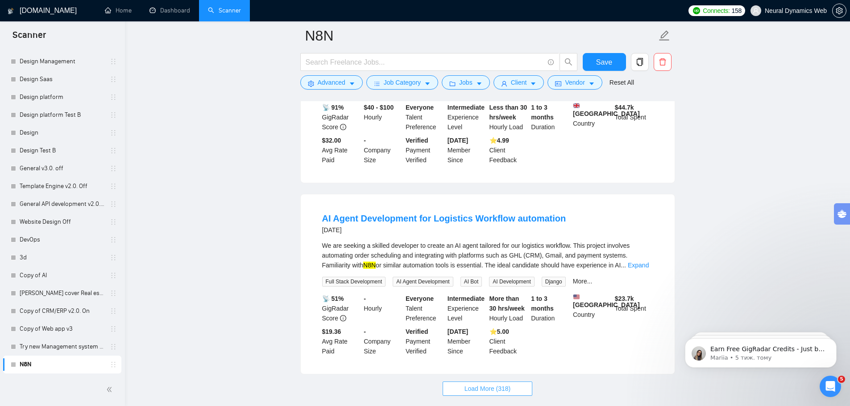
click at [492, 384] on span "Load More (318)" at bounding box center [487, 389] width 46 height 10
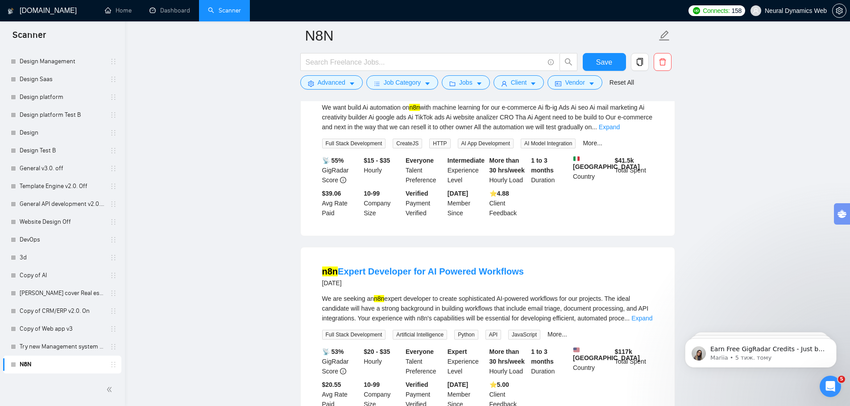
scroll to position [3756, 0]
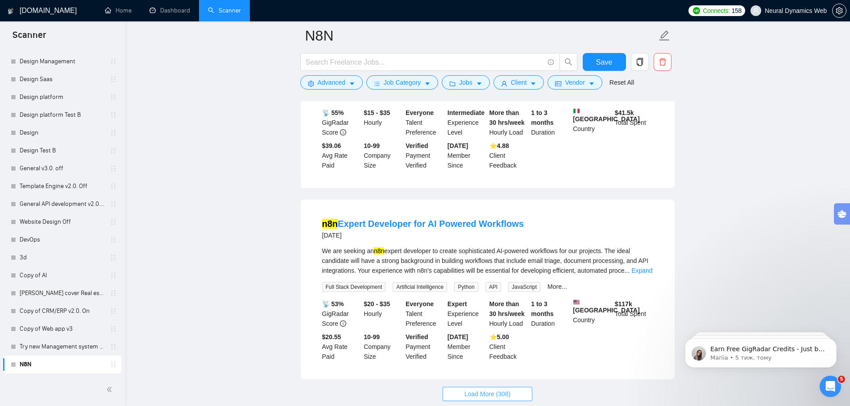
click at [505, 389] on span "Load More (308)" at bounding box center [487, 394] width 46 height 10
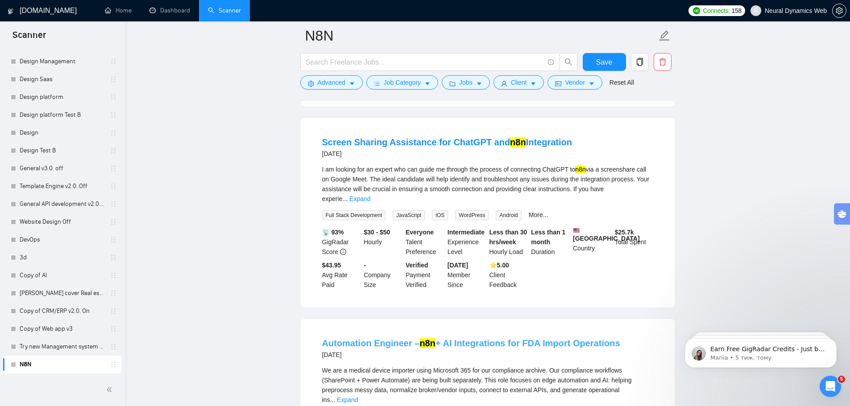
scroll to position [5712, 0]
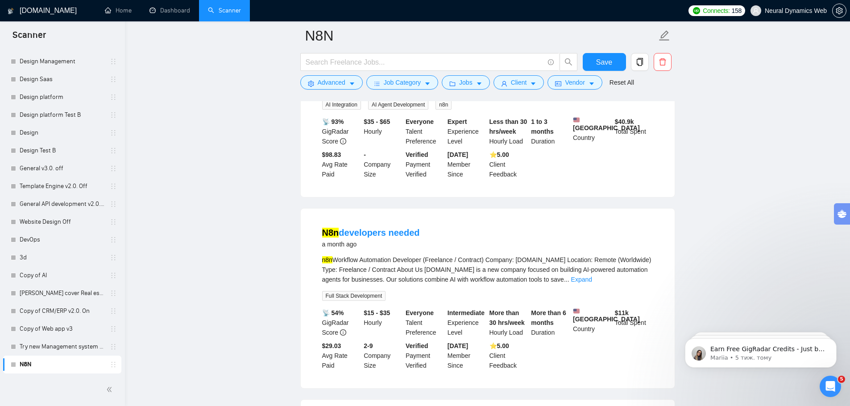
scroll to position [7704, 0]
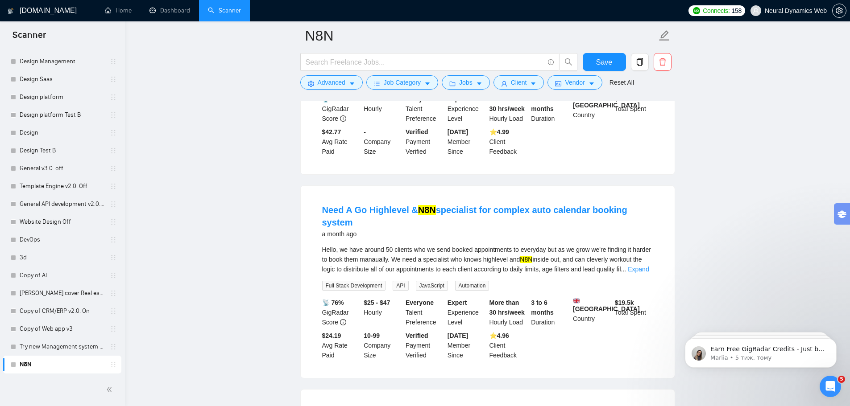
scroll to position [9669, 0]
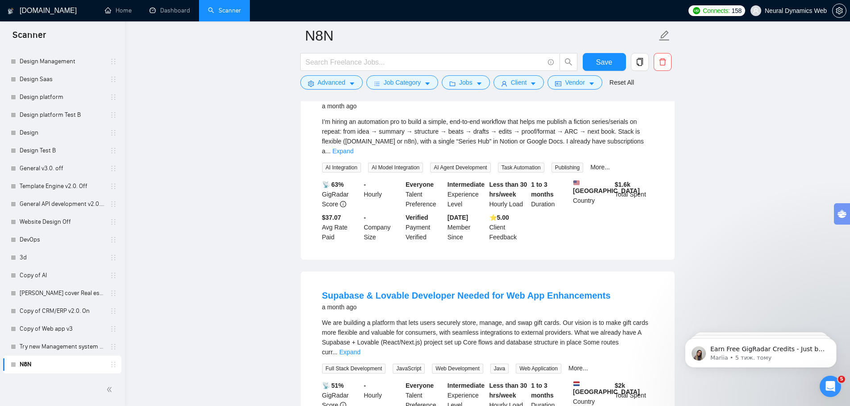
scroll to position [11622, 0]
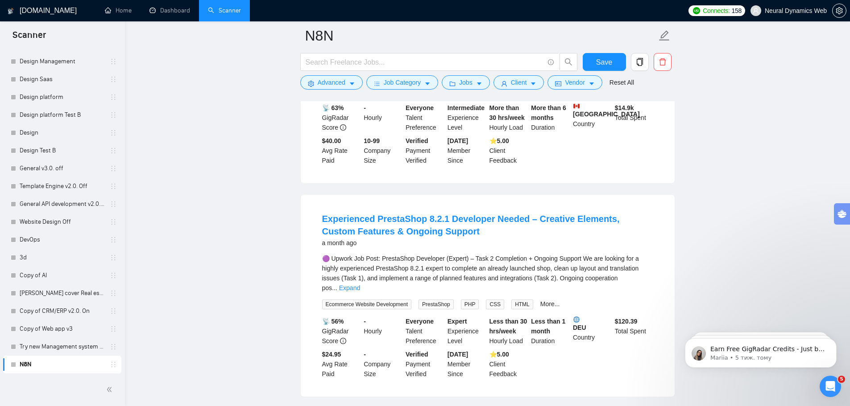
scroll to position [13556, 0]
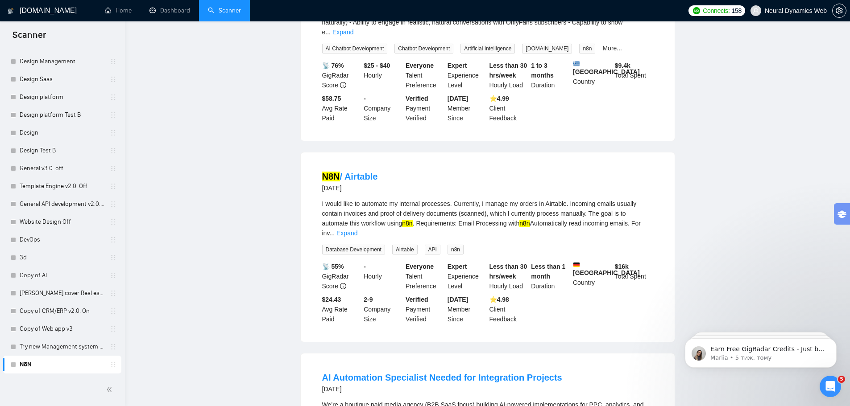
scroll to position [0, 0]
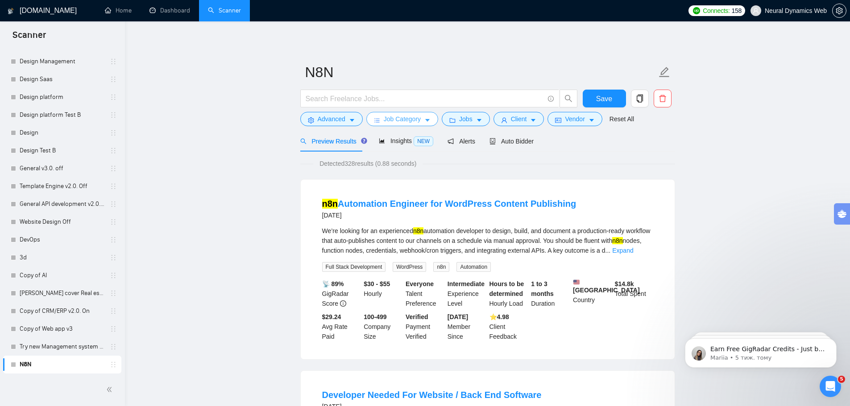
click at [416, 116] on span "Job Category" at bounding box center [402, 119] width 37 height 10
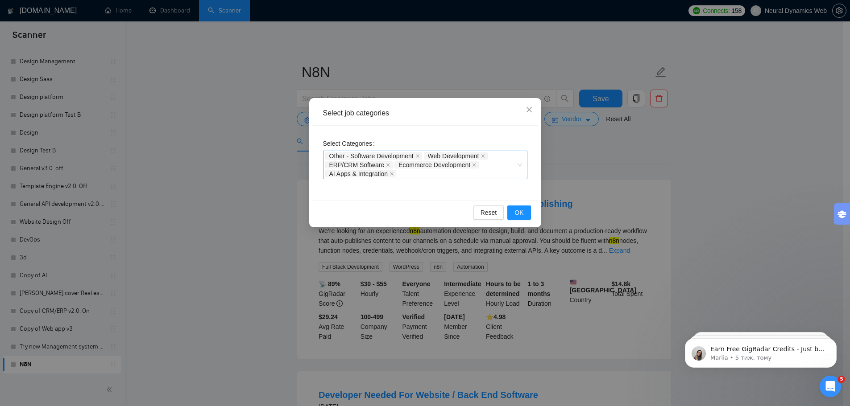
click at [491, 166] on div "Other - Software Development Web Development ERP/CRM Software Ecommerce Develop…" at bounding box center [420, 165] width 191 height 27
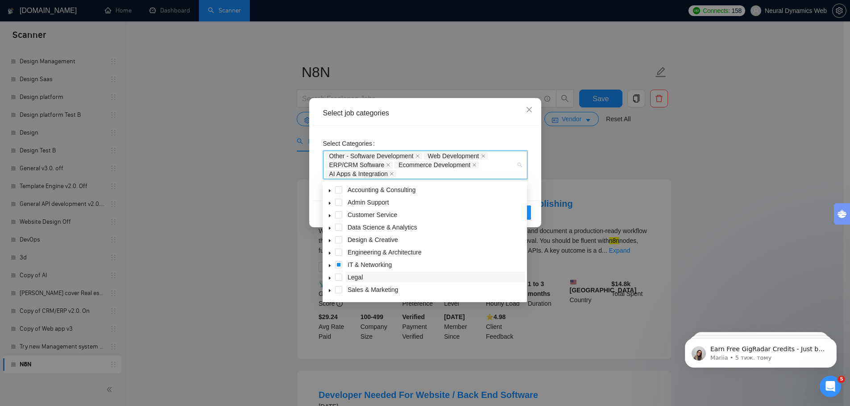
scroll to position [36, 0]
click at [338, 228] on span at bounding box center [338, 229] width 7 height 7
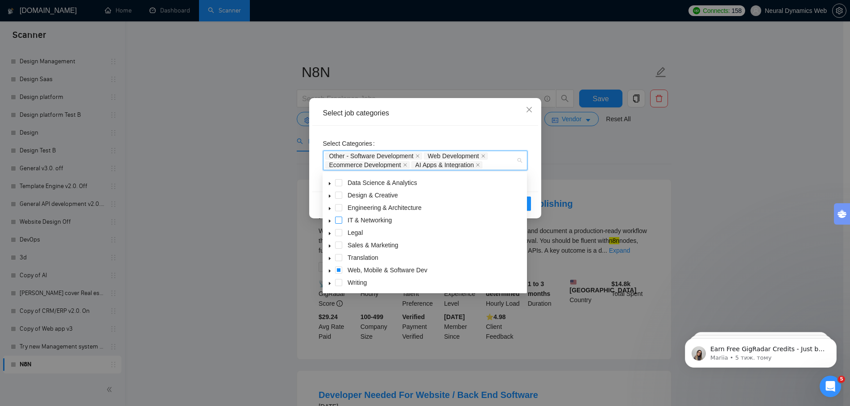
click at [339, 222] on span at bounding box center [338, 220] width 7 height 7
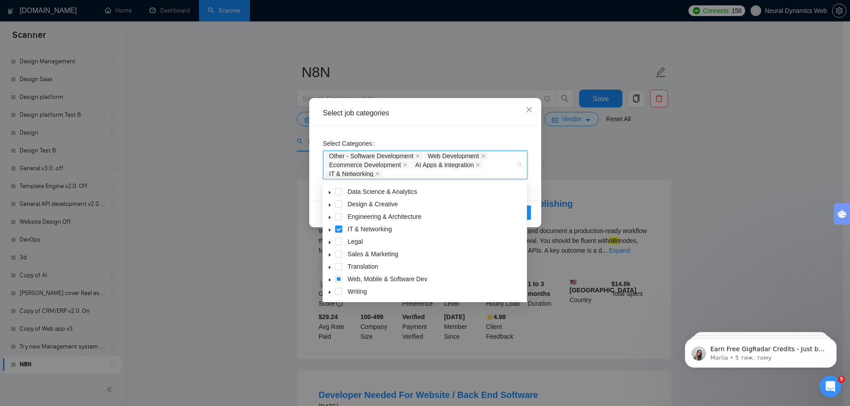
scroll to position [0, 0]
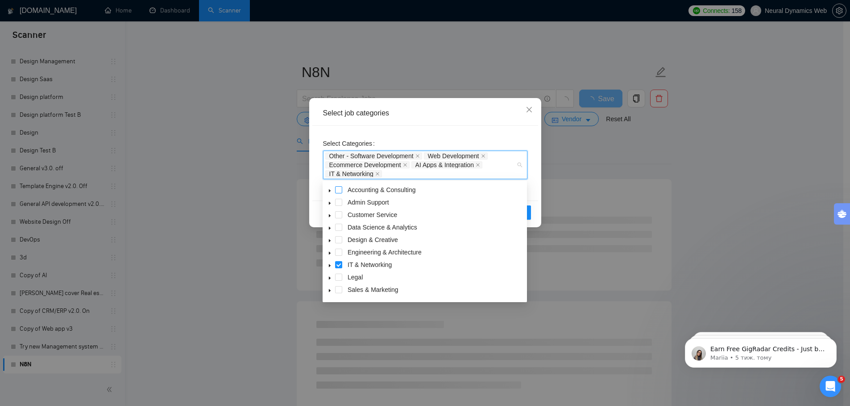
click at [339, 188] on span at bounding box center [338, 189] width 7 height 7
click at [339, 200] on span at bounding box center [338, 202] width 7 height 7
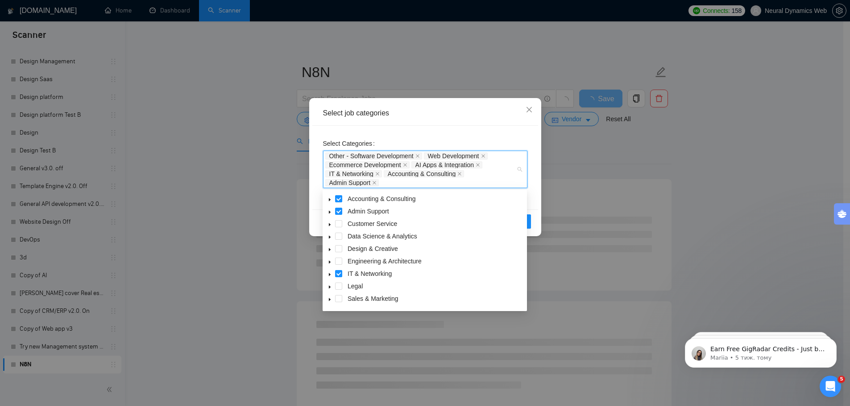
click at [339, 216] on div "Admin Support" at bounding box center [424, 212] width 201 height 12
click at [339, 221] on span at bounding box center [338, 223] width 7 height 7
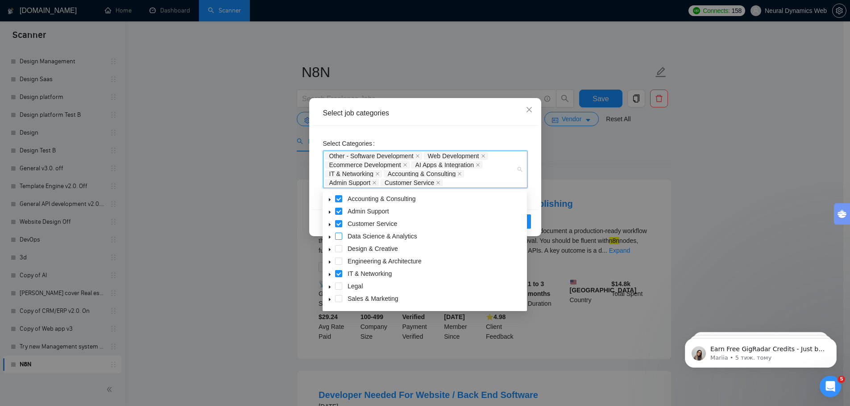
click at [338, 237] on span at bounding box center [338, 236] width 7 height 7
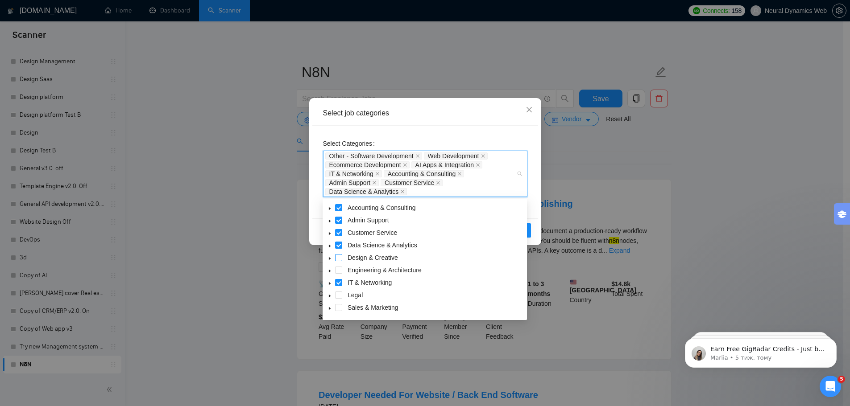
click at [338, 260] on span at bounding box center [338, 257] width 7 height 7
click at [339, 273] on span at bounding box center [338, 270] width 7 height 7
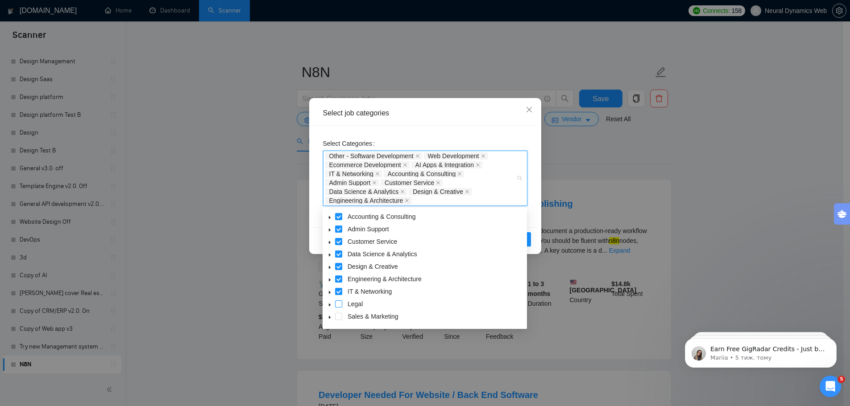
click at [339, 306] on span at bounding box center [338, 304] width 7 height 7
click at [339, 319] on span at bounding box center [338, 316] width 7 height 7
click at [339, 298] on div "Translation" at bounding box center [424, 294] width 201 height 12
click at [339, 293] on span at bounding box center [338, 293] width 7 height 7
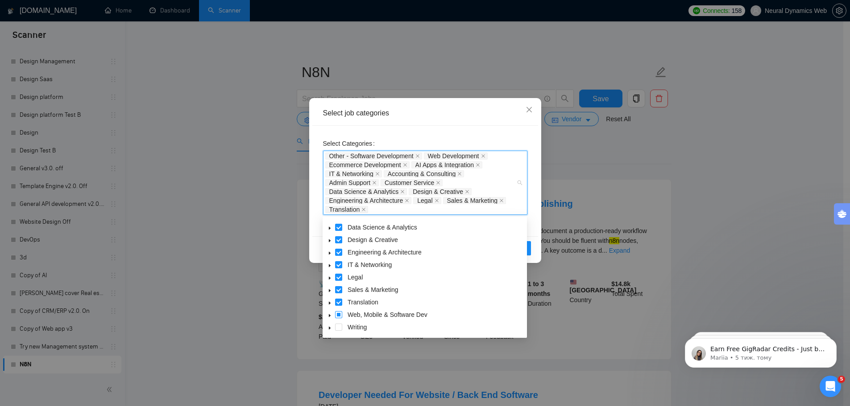
click at [337, 315] on span at bounding box center [338, 314] width 7 height 7
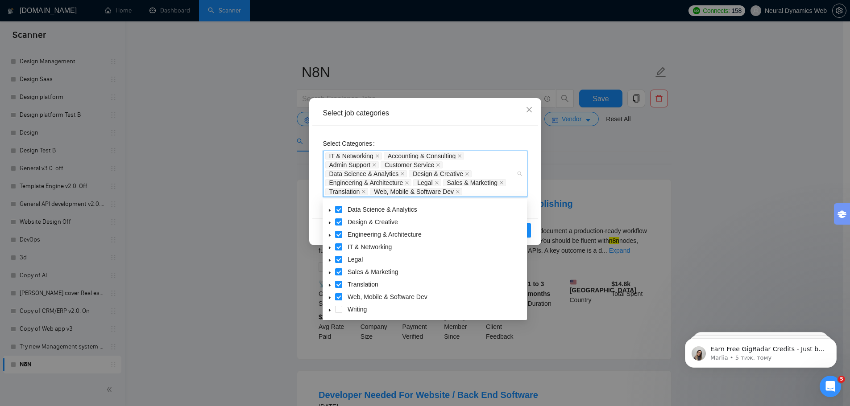
click at [337, 315] on div "Customer Service Data Science & Analytics Design & Creative Engineering & Archi…" at bounding box center [424, 254] width 201 height 125
click at [339, 308] on span at bounding box center [338, 309] width 7 height 7
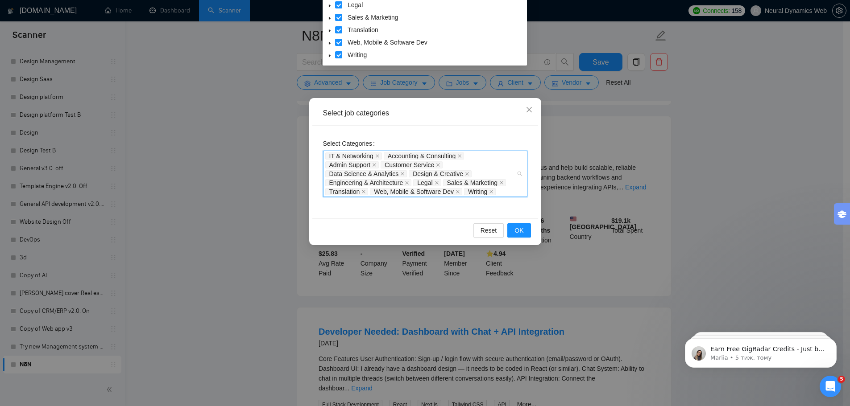
scroll to position [268, 0]
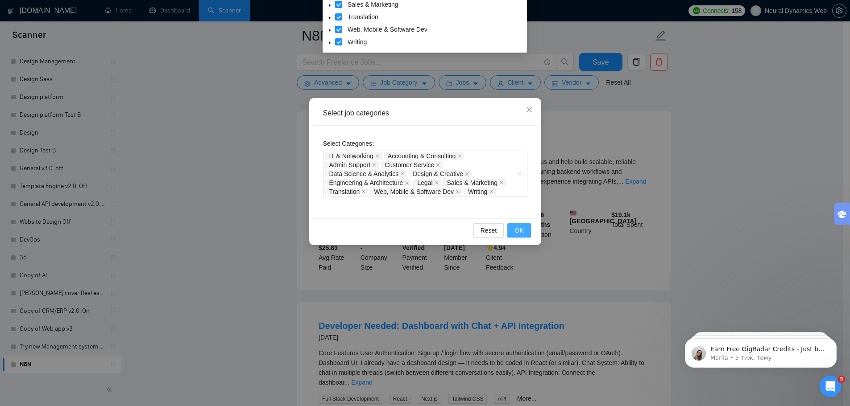
click at [520, 231] on span "OK" at bounding box center [518, 231] width 9 height 10
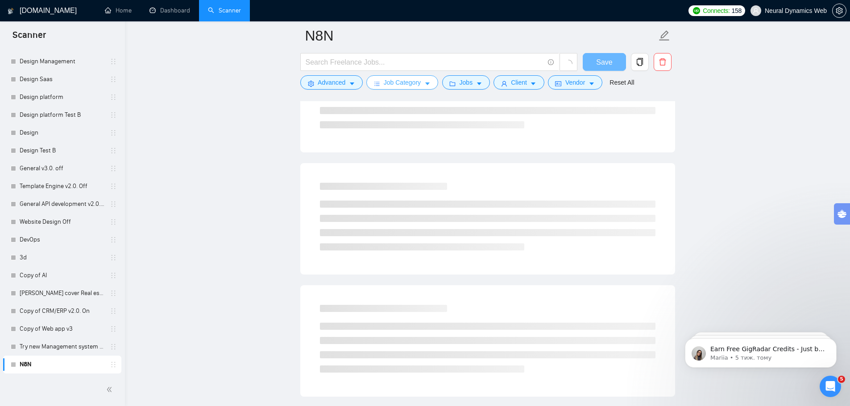
scroll to position [0, 0]
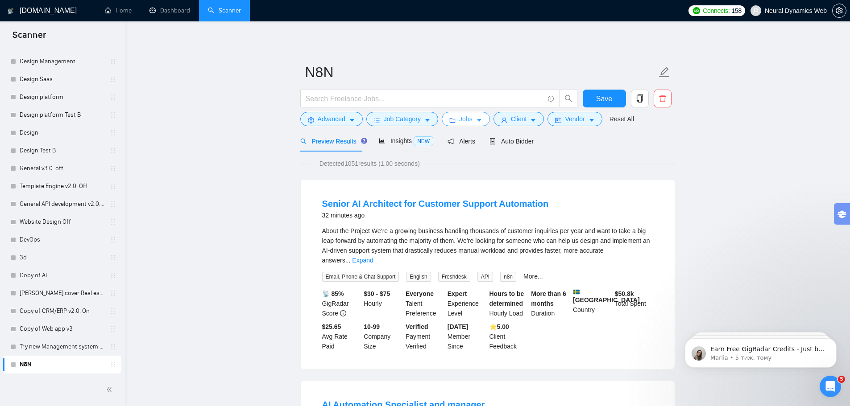
click at [464, 118] on span "Jobs" at bounding box center [465, 119] width 13 height 10
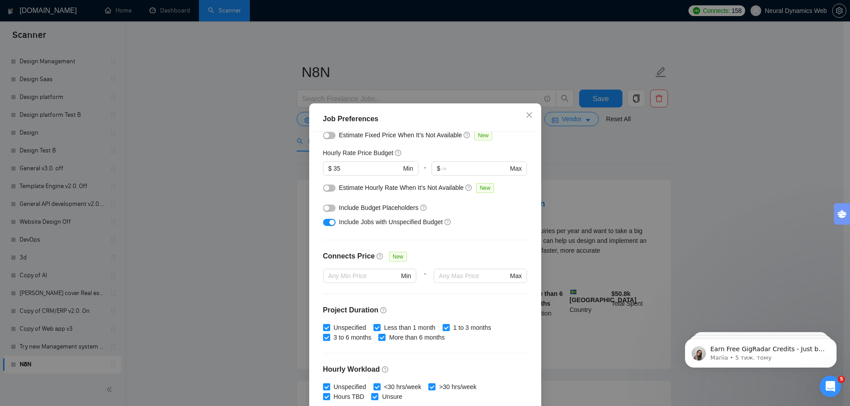
scroll to position [45, 0]
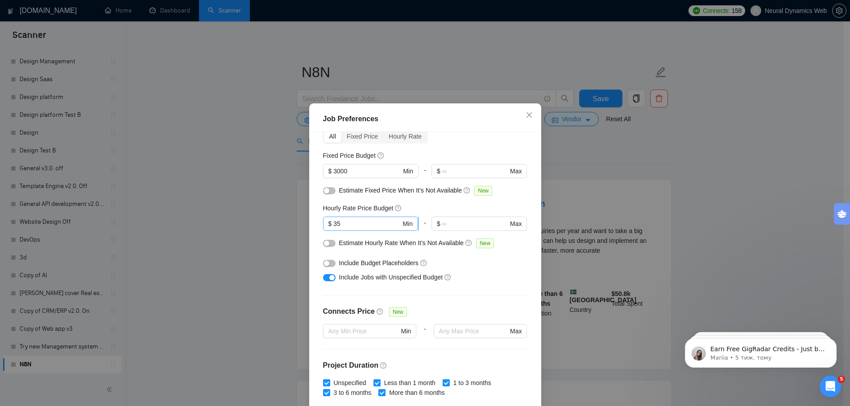
click at [375, 225] on input "35" at bounding box center [366, 224] width 67 height 10
click at [333, 225] on input "35" at bounding box center [366, 224] width 67 height 10
type input "25"
click at [333, 172] on input "3000" at bounding box center [366, 171] width 67 height 10
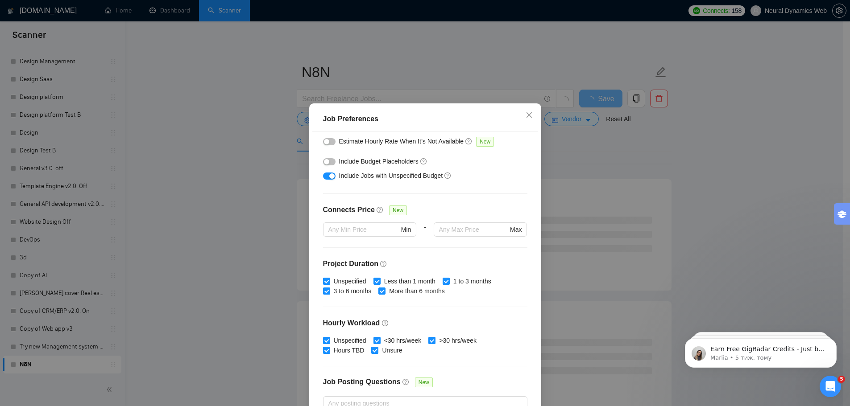
scroll to position [40, 0]
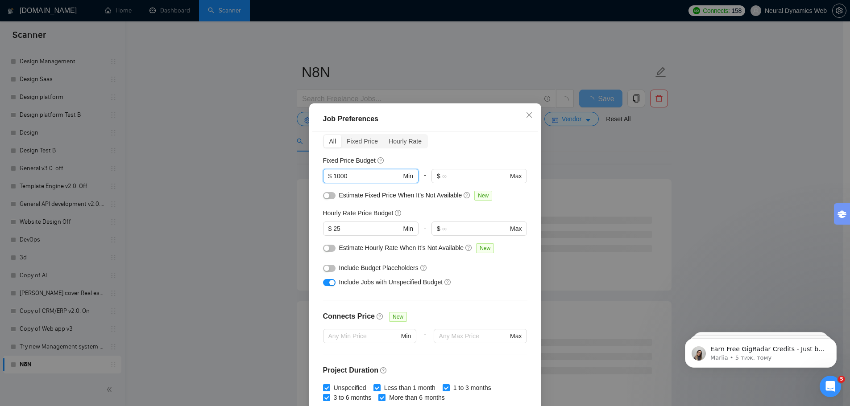
drag, startPoint x: 350, startPoint y: 177, endPoint x: 247, endPoint y: 166, distance: 103.6
click at [294, 172] on div "Job Preferences Budget Project Type All Fixed Price Hourly Rate Fixed Price Bud…" at bounding box center [425, 203] width 850 height 406
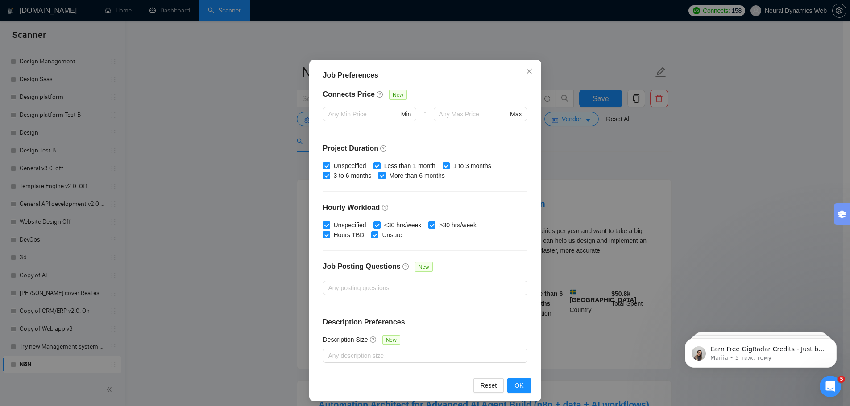
scroll to position [50, 0]
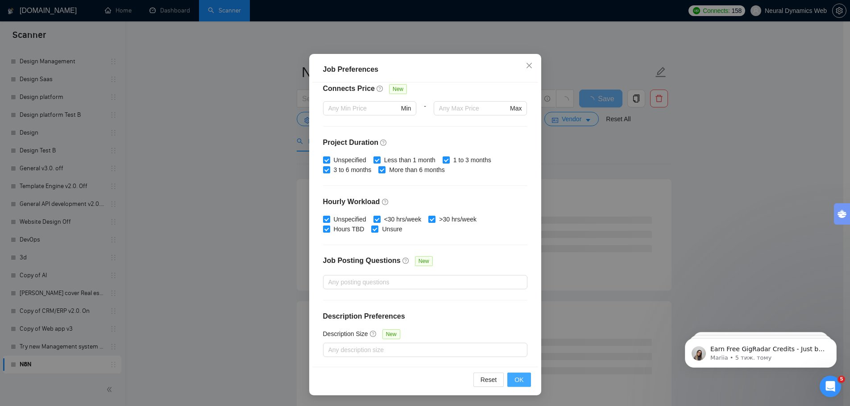
type input "500"
click at [523, 385] on button "OK" at bounding box center [518, 380] width 23 height 14
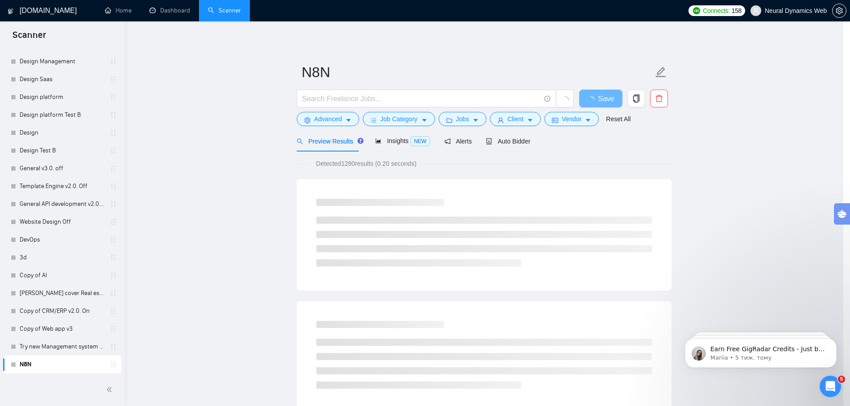
scroll to position [0, 0]
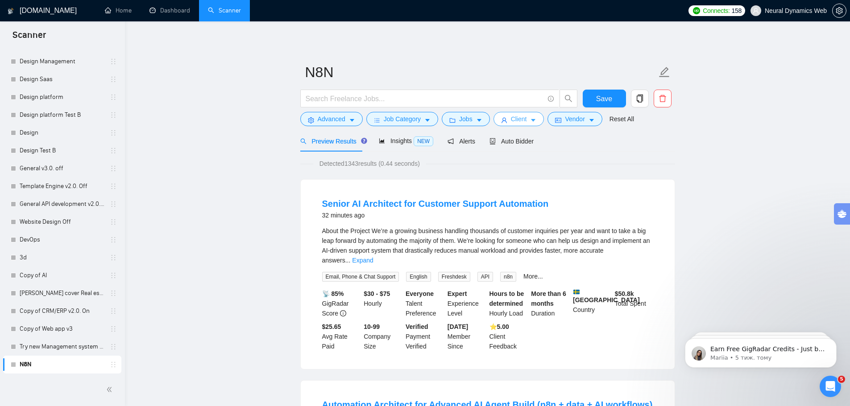
click at [523, 115] on span "Client" at bounding box center [519, 119] width 16 height 10
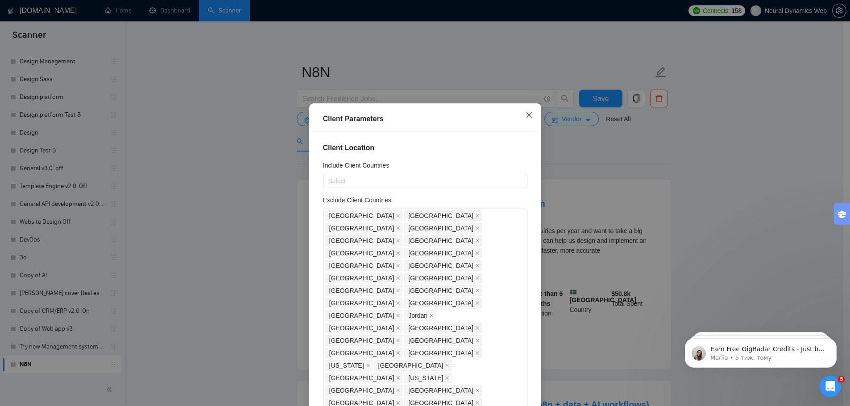
click at [527, 113] on icon "close" at bounding box center [529, 115] width 7 height 7
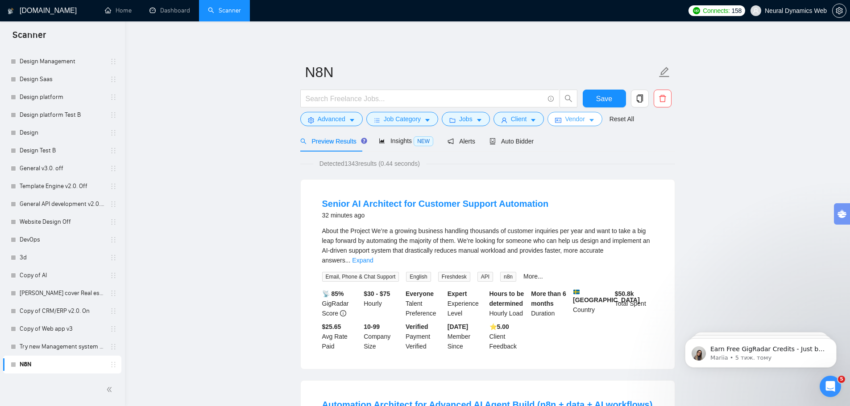
click at [588, 116] on button "Vendor" at bounding box center [574, 119] width 54 height 14
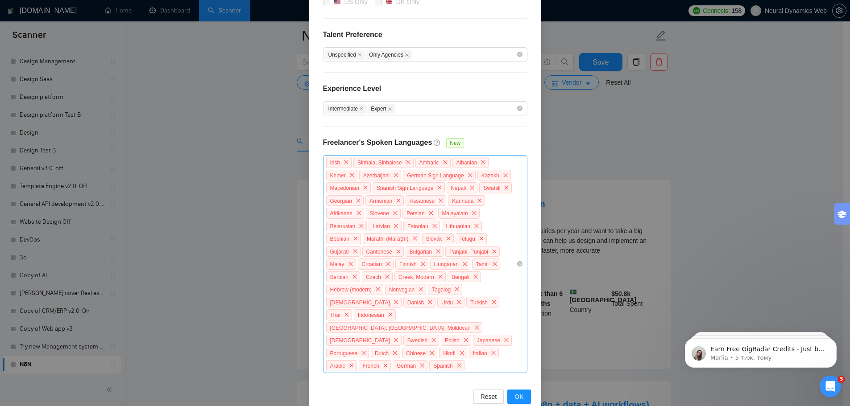
scroll to position [268, 0]
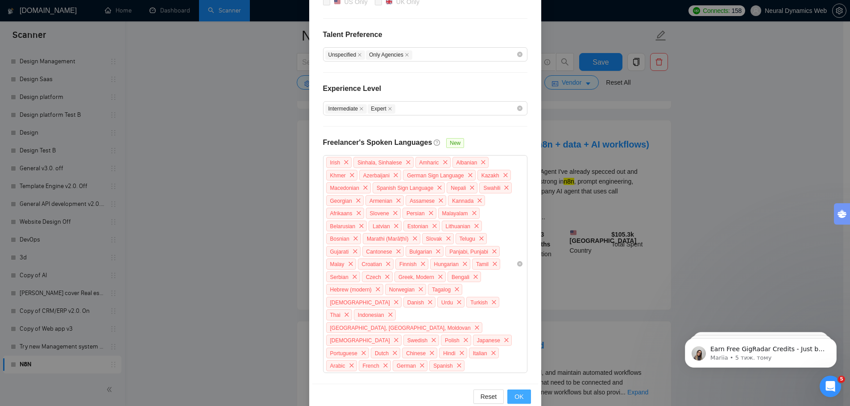
click at [515, 392] on span "OK" at bounding box center [518, 397] width 9 height 10
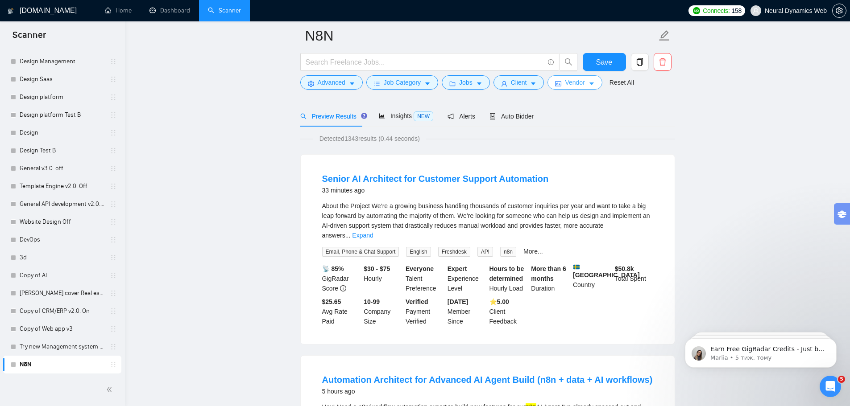
scroll to position [45, 0]
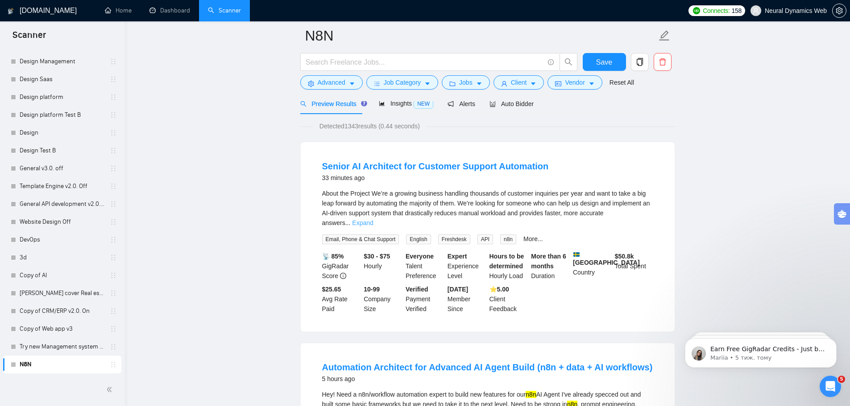
click at [373, 219] on link "Expand" at bounding box center [362, 222] width 21 height 7
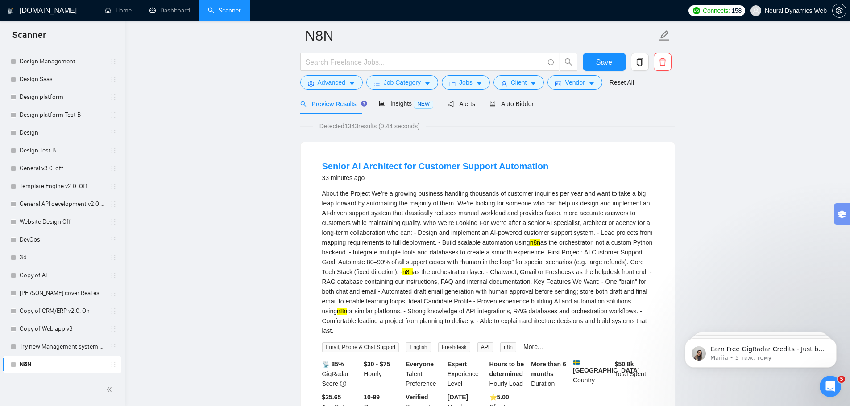
click at [333, 226] on div "About the Project We’re a growing business handling thousands of customer inqui…" at bounding box center [487, 262] width 331 height 147
